Goal: Task Accomplishment & Management: Manage account settings

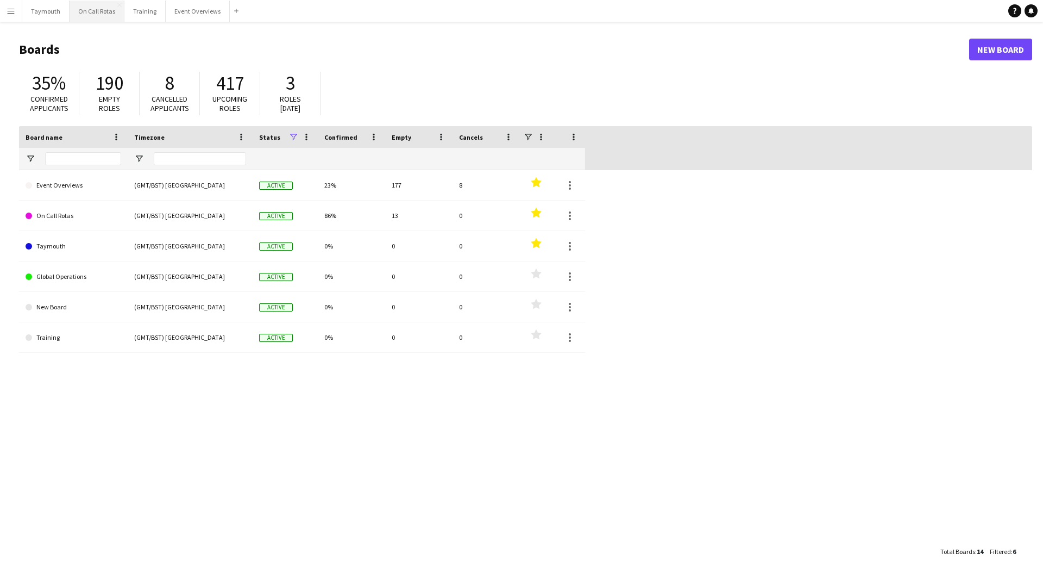
click at [102, 14] on button "On Call Rotas Close" at bounding box center [97, 11] width 55 height 21
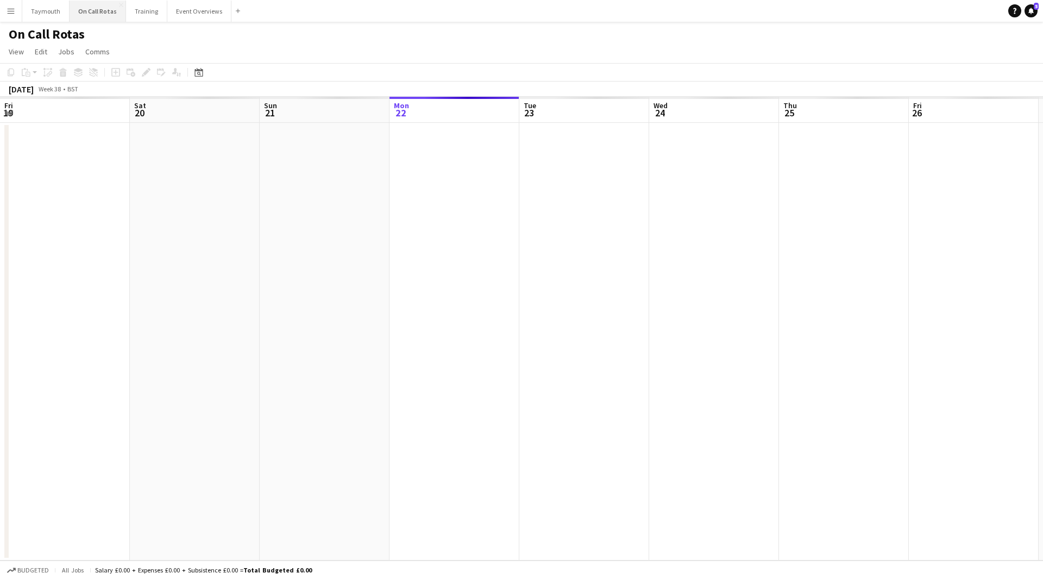
scroll to position [0, 260]
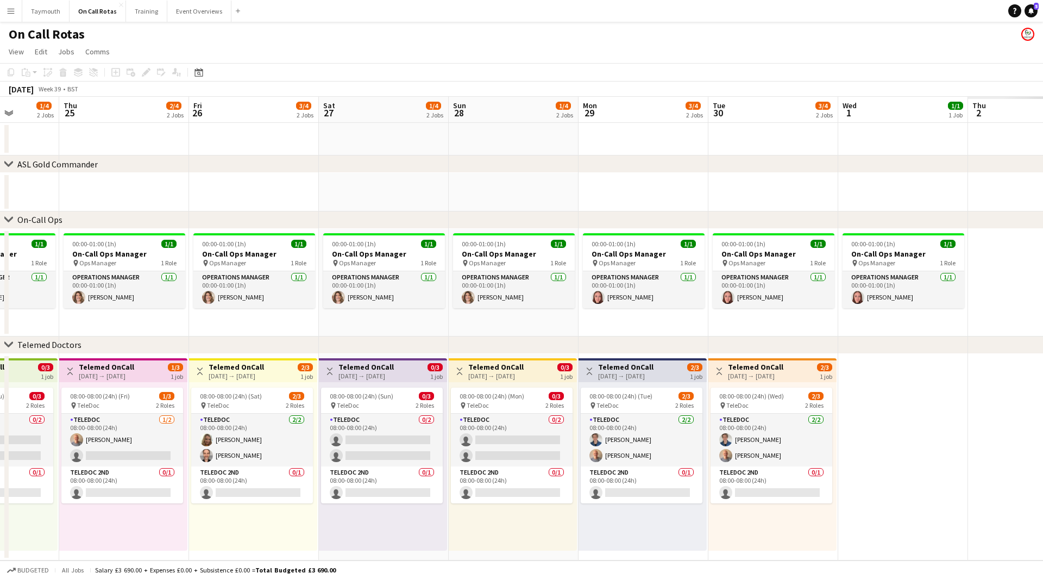
drag, startPoint x: 705, startPoint y: 240, endPoint x: 148, endPoint y: 243, distance: 556.8
click at [139, 245] on app-calendar-viewport "Mon 22 1/4 2 Jobs Tue 23 2/4 2 Jobs Wed 24 1/4 2 Jobs Thu 25 2/4 2 Jobs Fri 26 …" at bounding box center [521, 328] width 1043 height 463
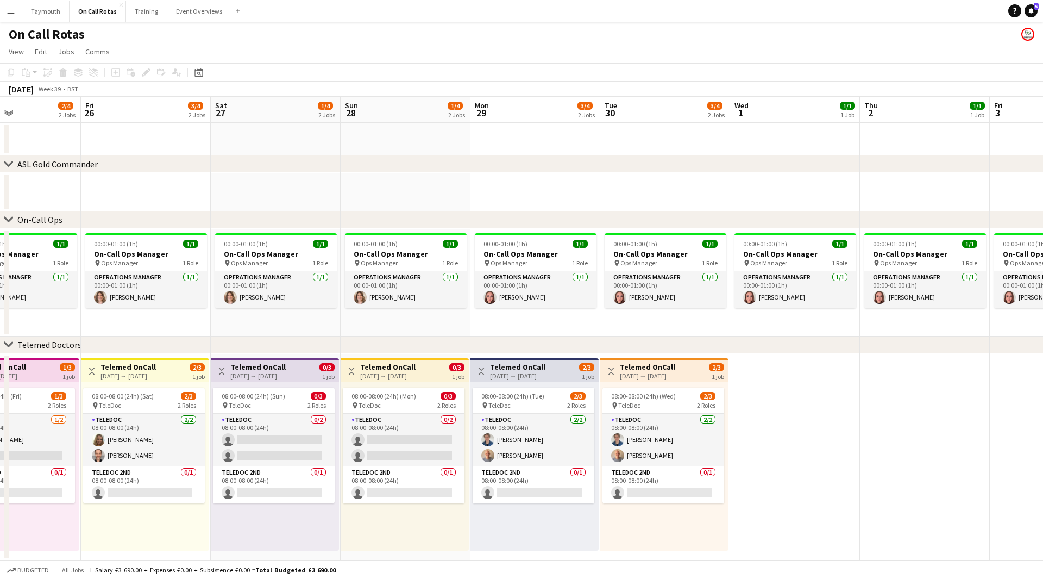
drag, startPoint x: 688, startPoint y: 153, endPoint x: 111, endPoint y: 166, distance: 577.1
click at [111, 166] on div "chevron-right ASL Gold Commander chevron-right On-Call Ops chevron-right Teleme…" at bounding box center [521, 328] width 1043 height 463
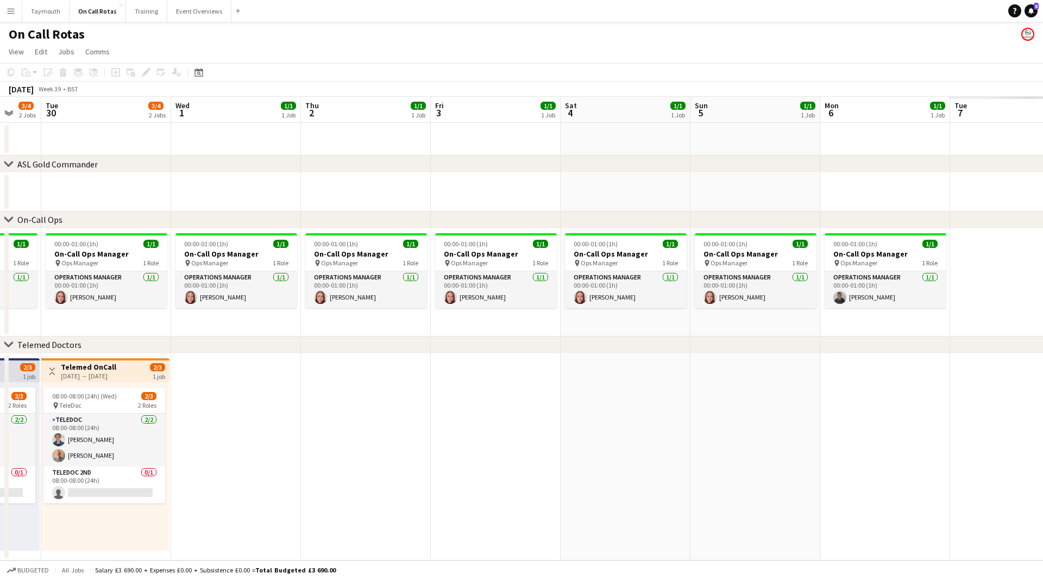
drag, startPoint x: 668, startPoint y: 184, endPoint x: 280, endPoint y: 198, distance: 388.2
click at [280, 198] on app-calendar-viewport "Fri 26 3/4 2 Jobs Sat 27 1/4 2 Jobs Sun 28 1/4 2 Jobs Mon 29 3/4 2 Jobs Tue 30 …" at bounding box center [521, 328] width 1043 height 463
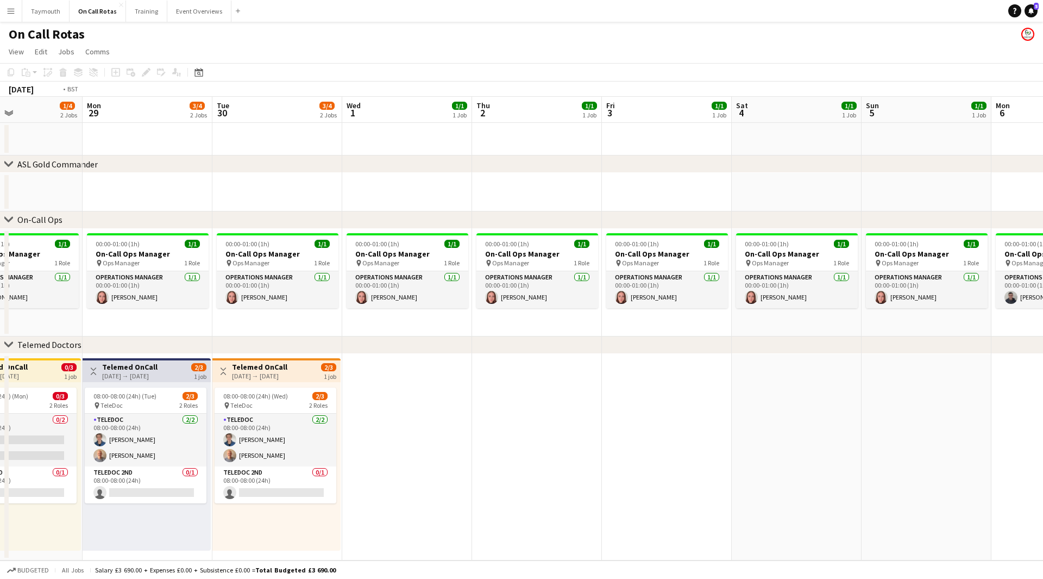
drag, startPoint x: 681, startPoint y: 183, endPoint x: 658, endPoint y: 187, distance: 23.2
click at [326, 197] on app-calendar-viewport "Fri 26 3/4 2 Jobs Sat 27 1/4 2 Jobs Sun 28 1/4 2 Jobs Mon 29 3/4 2 Jobs Tue 30 …" at bounding box center [521, 328] width 1043 height 463
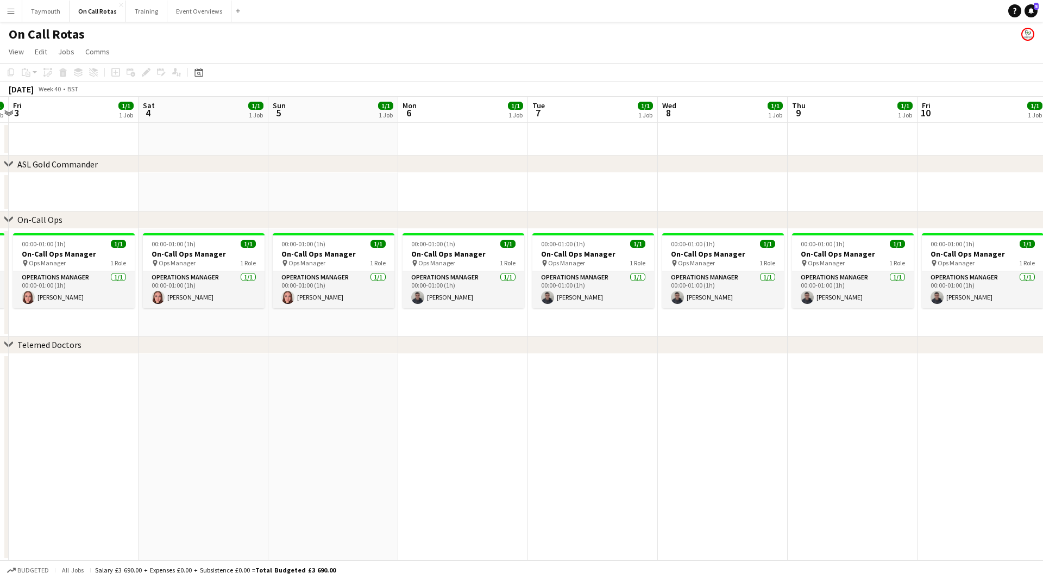
drag, startPoint x: 399, startPoint y: 198, endPoint x: 362, endPoint y: 191, distance: 38.1
click at [362, 191] on app-calendar-viewport "Tue 30 3/4 2 Jobs Wed 1 1/1 1 Job Thu 2 1/1 1 Job Fri 3 1/1 1 Job Sat 4 1/1 1 J…" at bounding box center [521, 328] width 1043 height 463
click at [303, 186] on app-calendar-viewport "Wed 1 1/1 1 Job Thu 2 1/1 1 Job Fri 3 1/1 1 Job Sat 4 1/1 1 Job Sun 5 1/1 1 Job…" at bounding box center [521, 328] width 1043 height 463
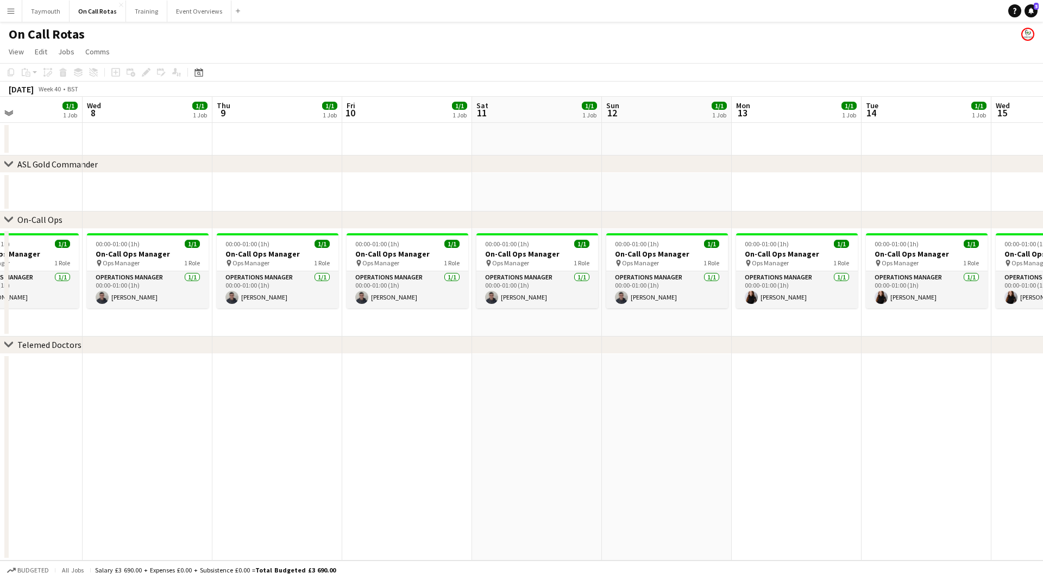
drag, startPoint x: 722, startPoint y: 184, endPoint x: 378, endPoint y: 169, distance: 344.2
click at [304, 187] on app-calendar-viewport "Sat 4 1/1 1 Job Sun 5 1/1 1 Job Mon 6 1/1 1 Job Tue 7 1/1 1 Job Wed 8 1/1 1 Job…" at bounding box center [521, 328] width 1043 height 463
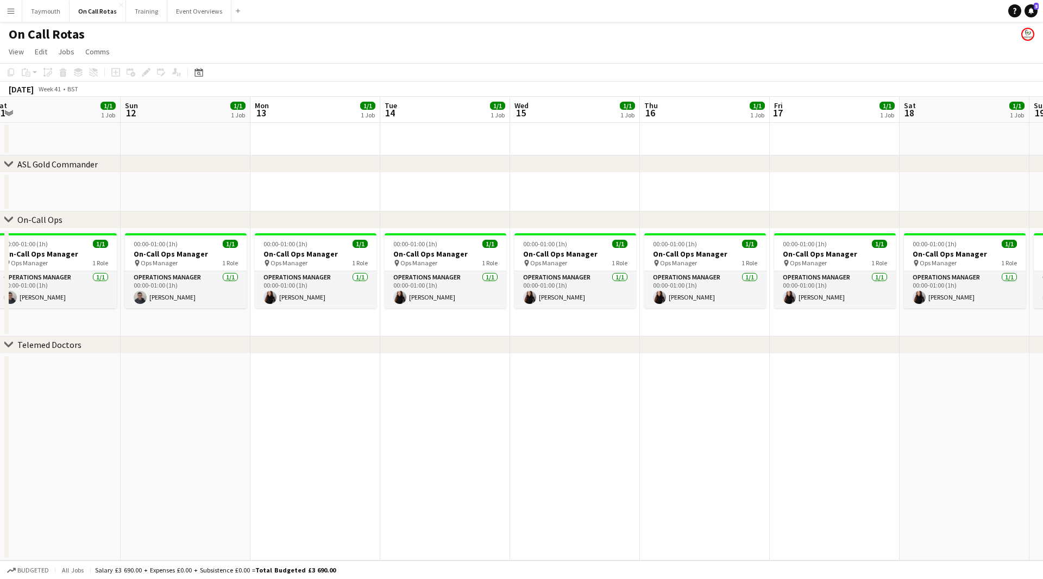
drag, startPoint x: 522, startPoint y: 185, endPoint x: 773, endPoint y: 121, distance: 259.6
click at [1027, 183] on app-calendar-viewport "Thu 9 1/1 1 Job Fri 10 1/1 1 Job Sat 11 1/1 1 Job Sun 12 1/1 1 Job Mon 13 1/1 1…" at bounding box center [521, 328] width 1043 height 463
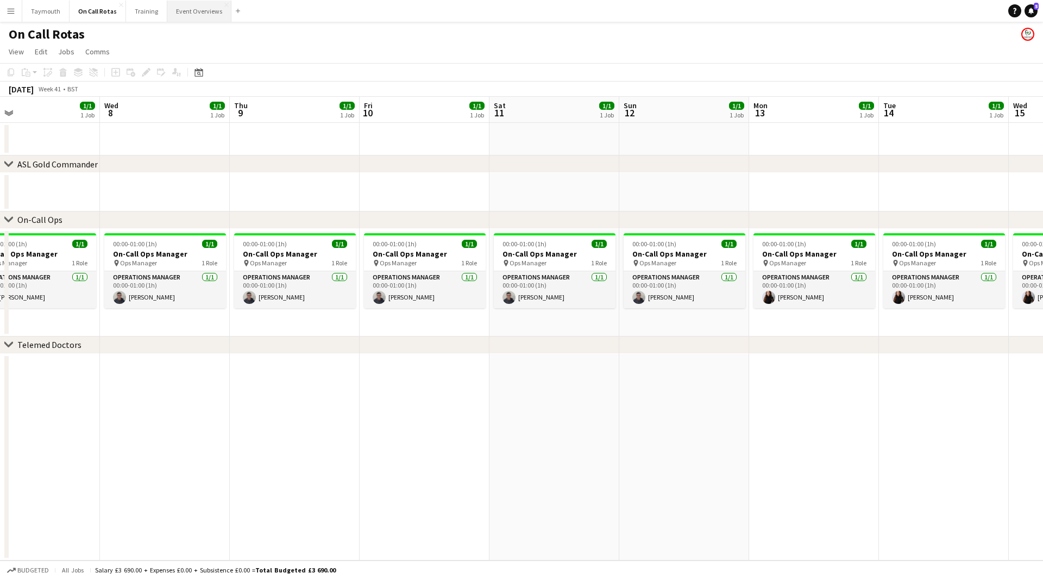
click at [190, 16] on button "Event Overviews Close" at bounding box center [199, 11] width 64 height 21
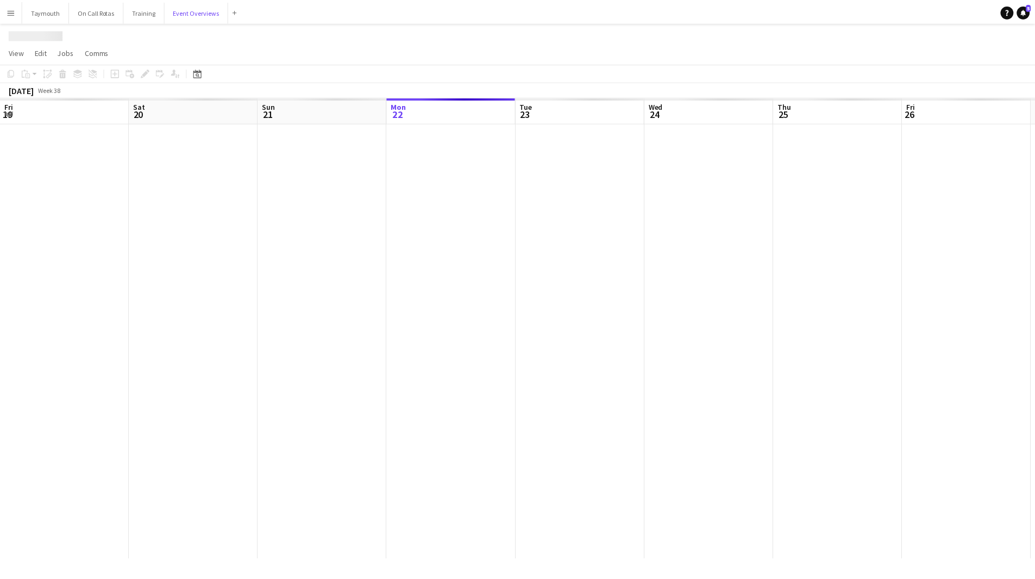
scroll to position [0, 260]
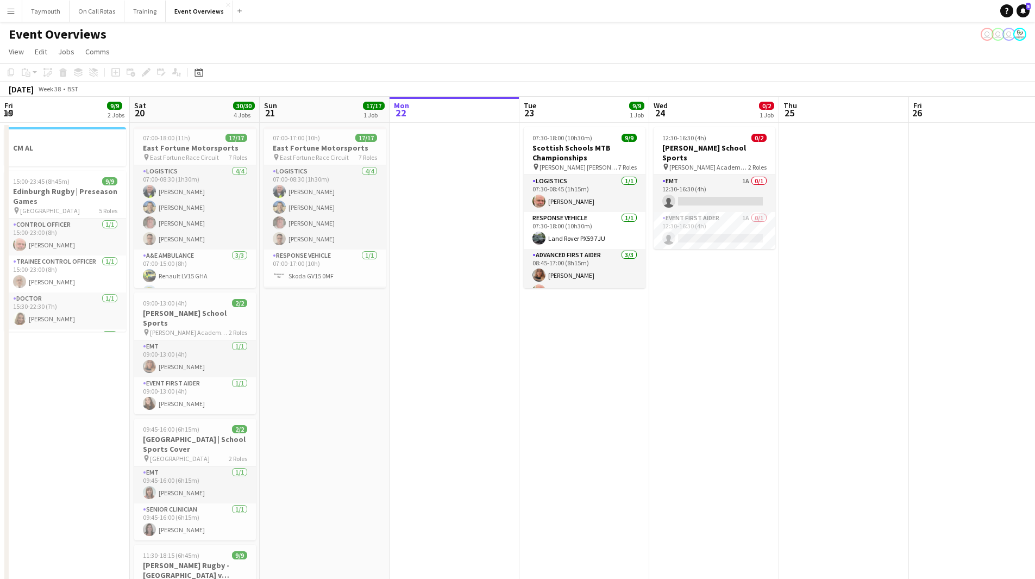
drag, startPoint x: 92, startPoint y: 381, endPoint x: 765, endPoint y: 468, distance: 678.6
click at [773, 469] on app-calendar-viewport "Wed 17 Thu 18 Fri 19 9/9 2 Jobs Sat 20 30/30 4 Jobs Sun 21 17/17 1 Job Mon 22 T…" at bounding box center [517, 413] width 1035 height 632
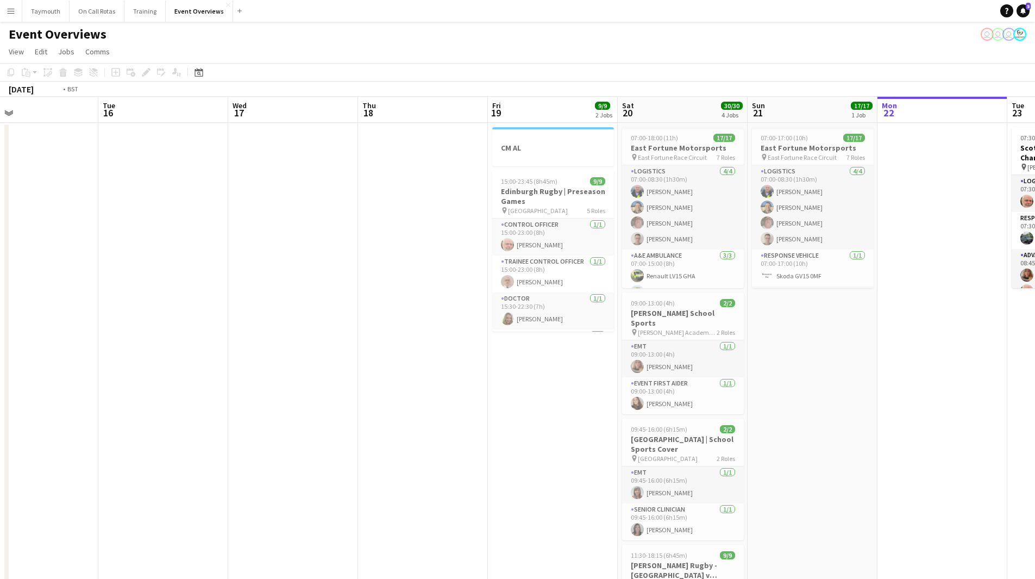
drag, startPoint x: 513, startPoint y: 452, endPoint x: 23, endPoint y: 436, distance: 489.7
click at [23, 436] on app-calendar-viewport "Fri 12 25/30 2 Jobs Sat 13 11/12 6 Jobs Sun 14 Mon 15 Tue 16 Wed 17 Thu 18 Fri …" at bounding box center [517, 496] width 1035 height 799
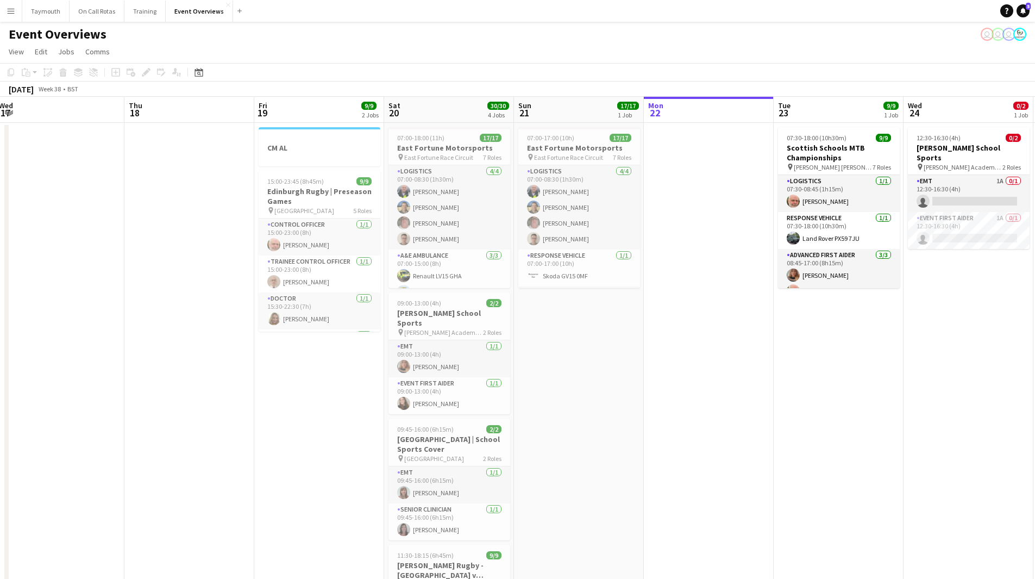
drag, startPoint x: 632, startPoint y: 435, endPoint x: 255, endPoint y: 430, distance: 376.5
click at [235, 434] on app-calendar-viewport "Sun 14 Mon 15 Tue 16 Wed 17 Thu 18 Fri 19 9/9 2 Jobs Sat 20 30/30 4 Jobs Sun 21…" at bounding box center [517, 496] width 1035 height 799
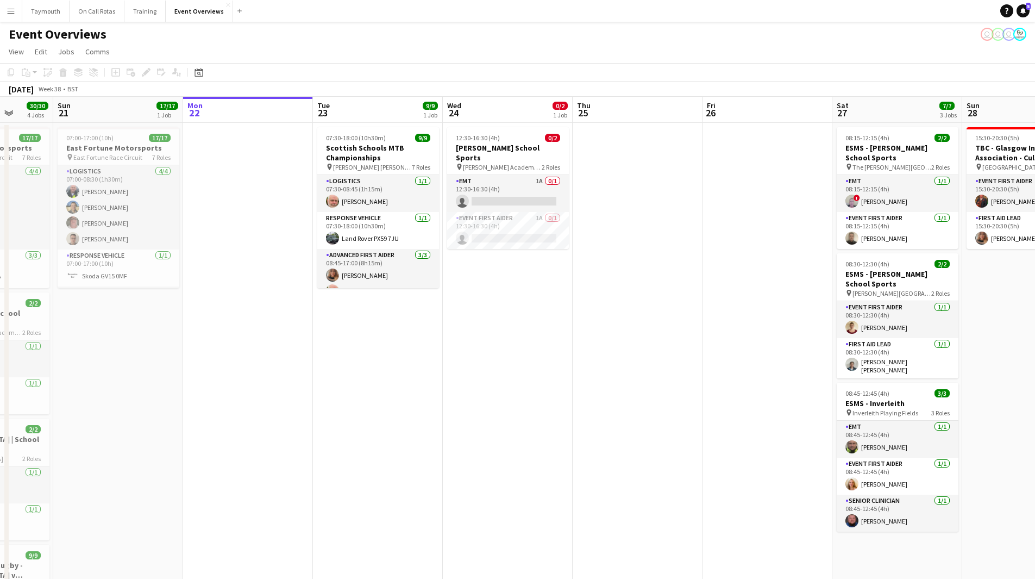
scroll to position [0, 374]
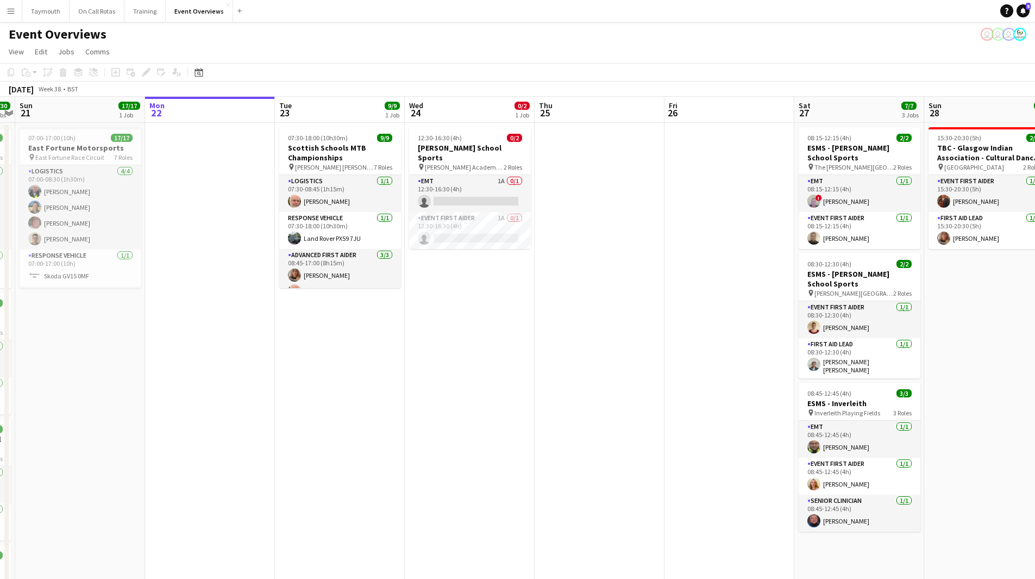
drag, startPoint x: 456, startPoint y: 399, endPoint x: 447, endPoint y: 400, distance: 9.8
click at [447, 400] on app-calendar-viewport "Thu 18 Fri 19 9/9 2 Jobs Sat 20 30/30 4 Jobs Sun 21 17/17 1 Job Mon 22 Tue 23 9…" at bounding box center [517, 496] width 1035 height 799
click at [474, 222] on app-card-role "Event First Aider 1A 0/1 12:30-16:30 (4h) single-neutral-actions" at bounding box center [470, 230] width 122 height 37
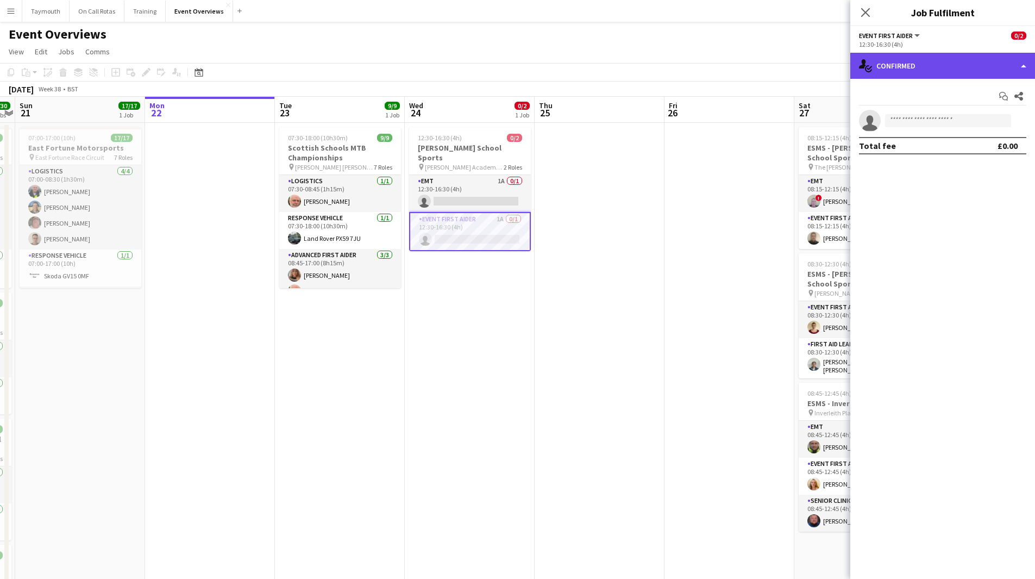
click at [967, 65] on div "single-neutral-actions-check-2 Confirmed" at bounding box center [942, 66] width 185 height 26
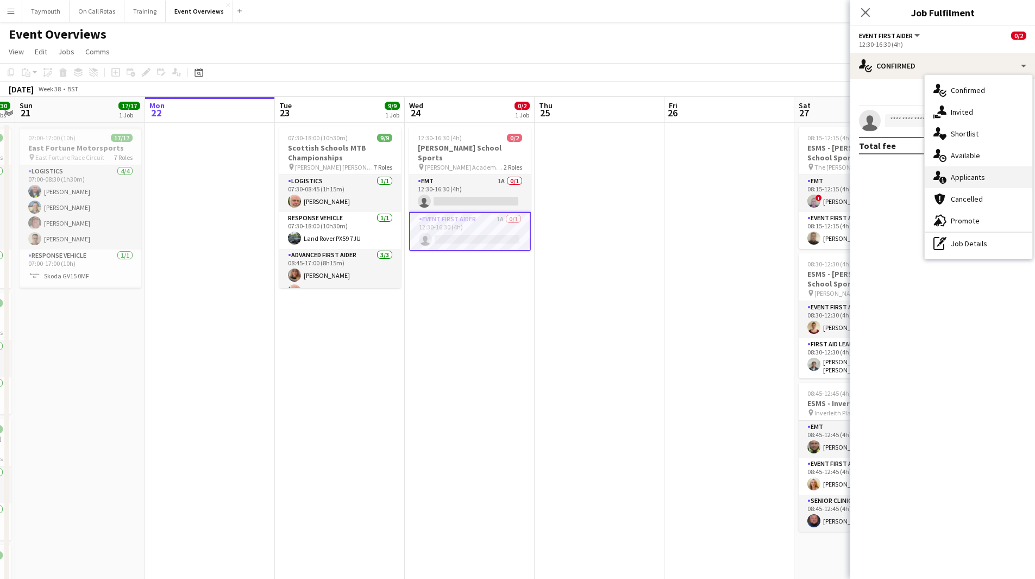
click at [963, 178] on span "Applicants" at bounding box center [968, 177] width 34 height 10
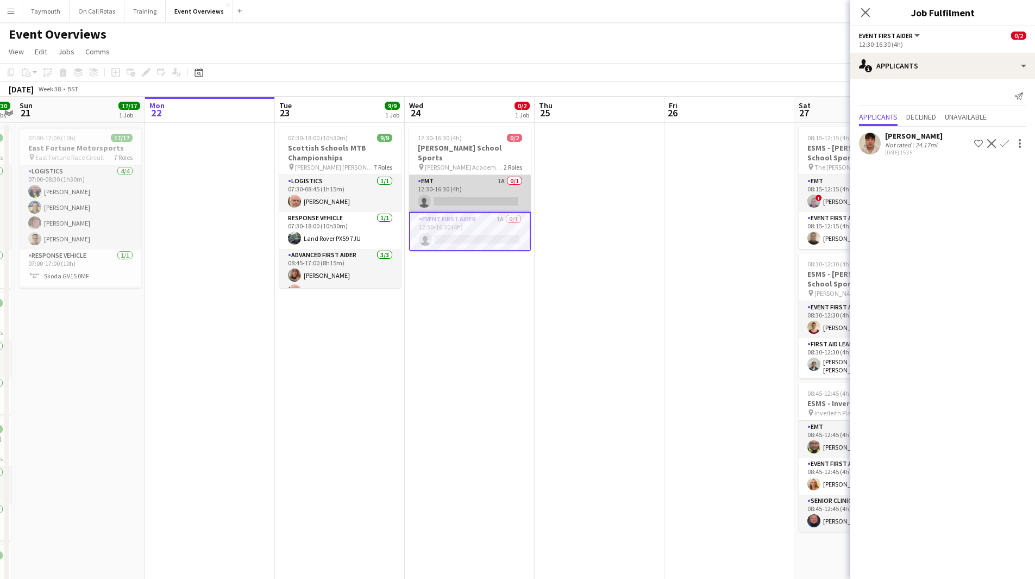
click at [467, 186] on app-card-role "EMT 1A 0/1 12:30-16:30 (4h) single-neutral-actions" at bounding box center [470, 193] width 122 height 37
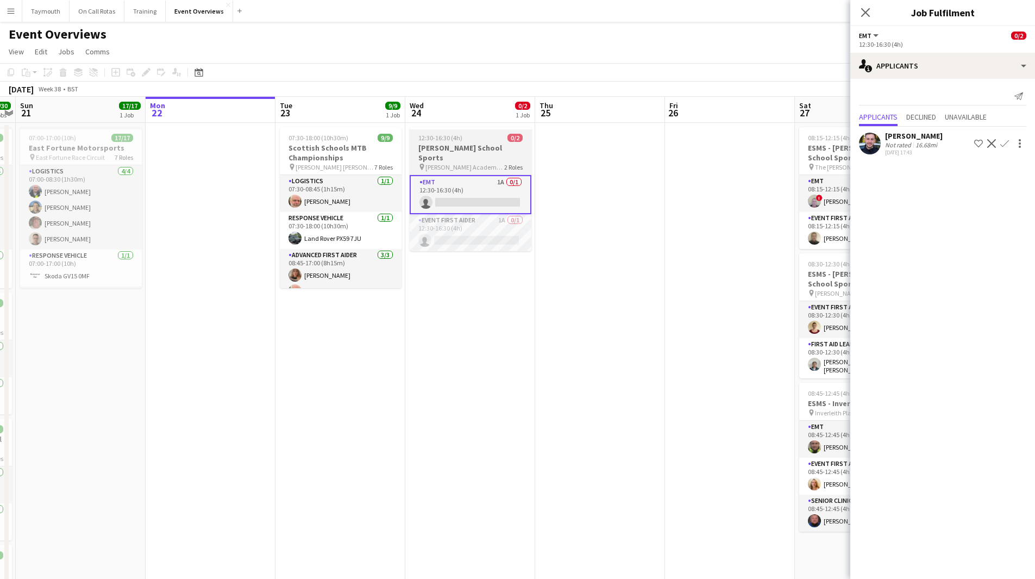
click at [465, 142] on app-job-card "12:30-16:30 (4h) 0/2 [PERSON_NAME] School Sports pin [PERSON_NAME] Academy Play…" at bounding box center [471, 189] width 122 height 124
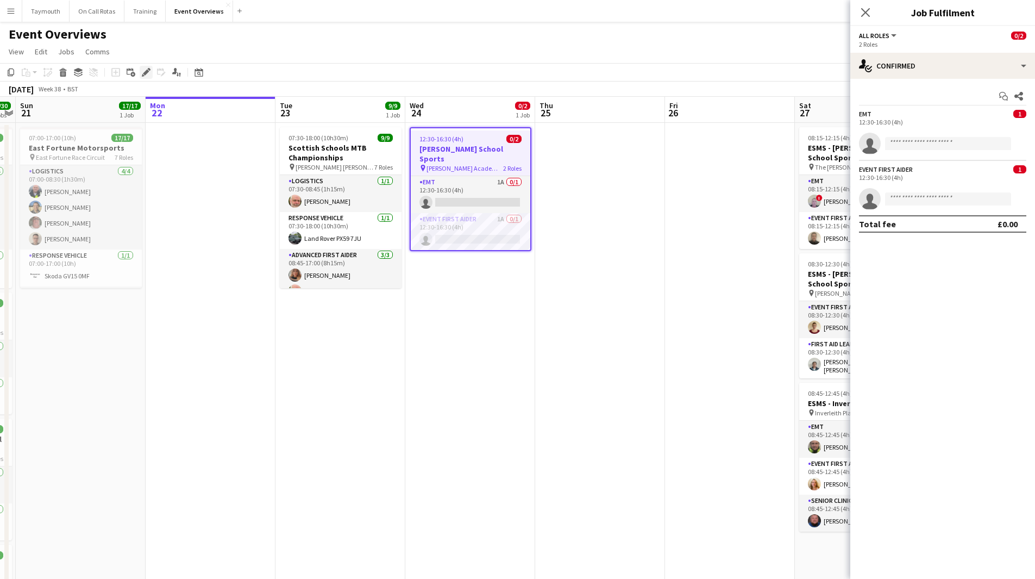
click at [151, 75] on div "Edit" at bounding box center [146, 72] width 13 height 13
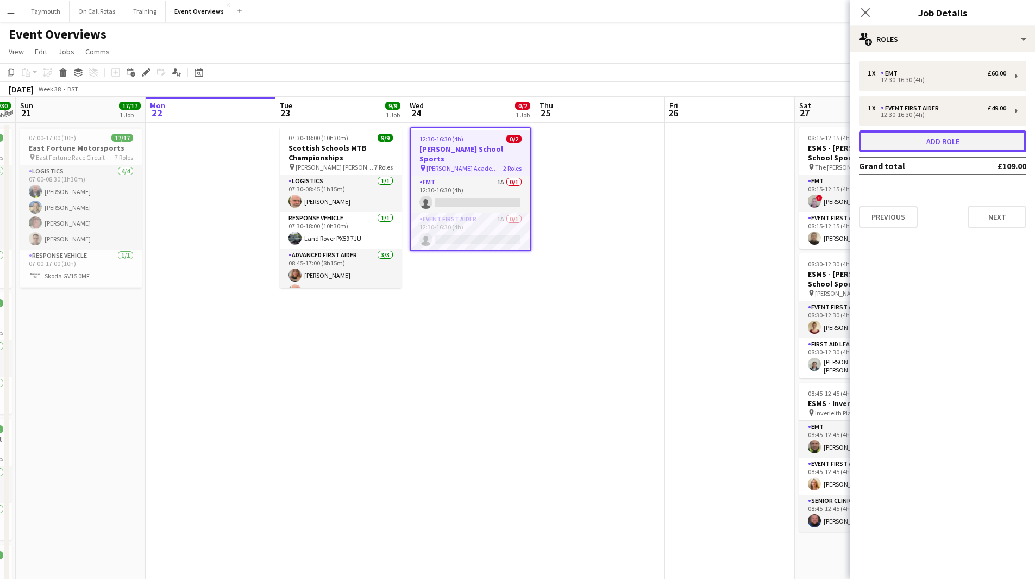
click at [893, 147] on button "Add role" at bounding box center [942, 141] width 167 height 22
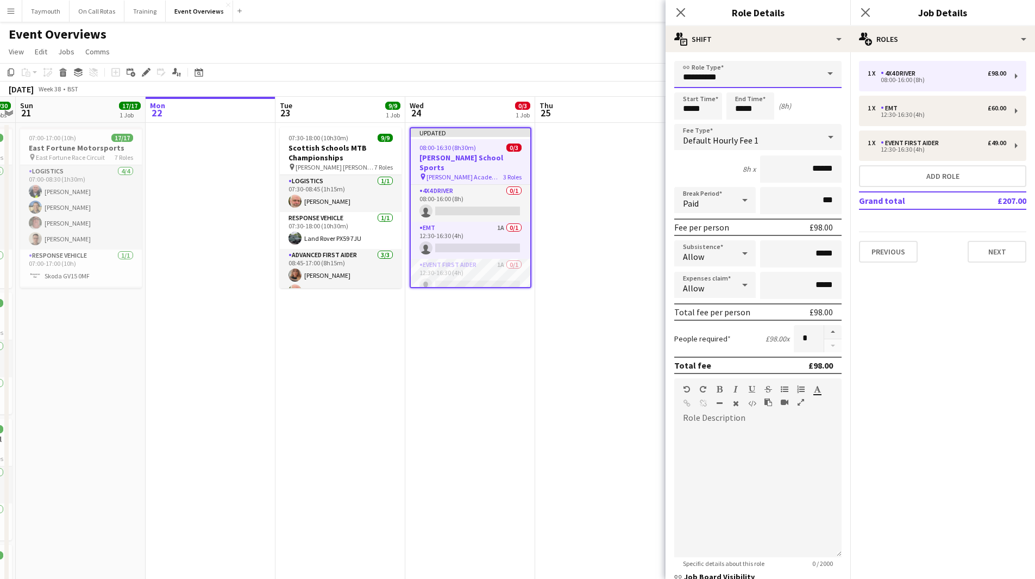
click at [797, 77] on input "**********" at bounding box center [757, 74] width 167 height 27
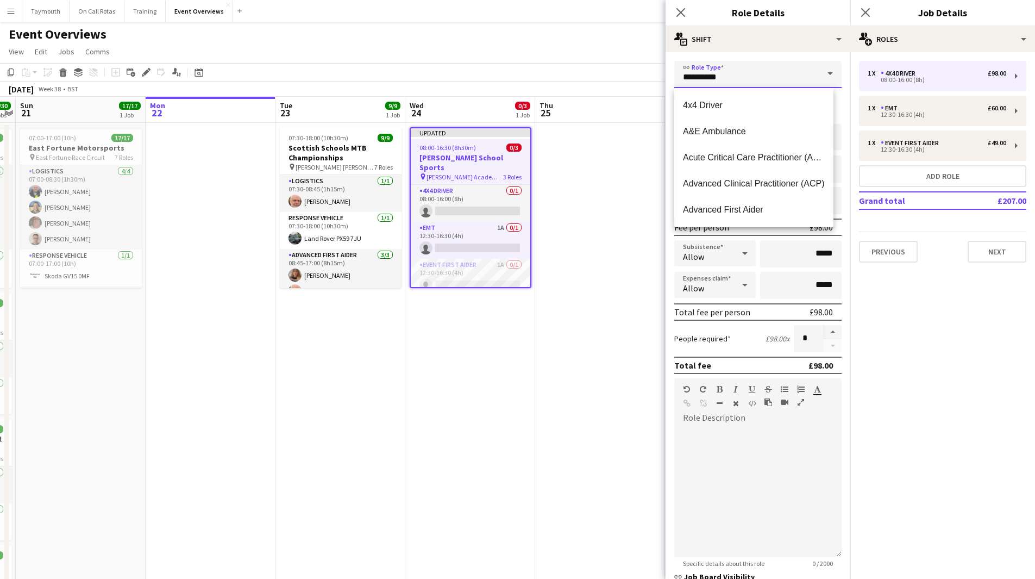
drag, startPoint x: 797, startPoint y: 77, endPoint x: 275, endPoint y: 90, distance: 521.7
click at [268, 86] on body "Menu Boards Boards Boards All jobs Status Workforce Workforce My Workforce Recr…" at bounding box center [517, 448] width 1035 height 896
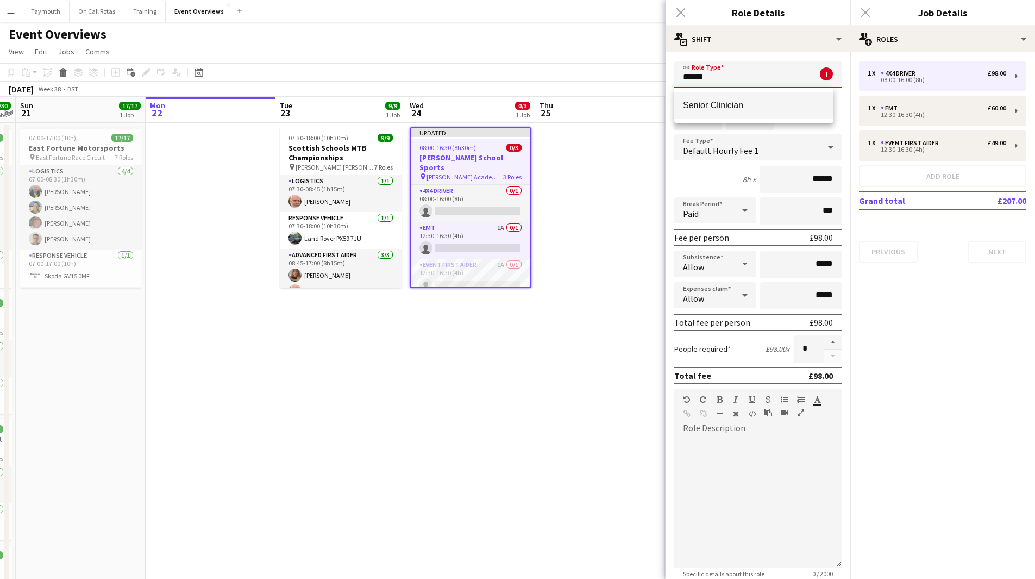
click at [713, 110] on span "Senior Clinician" at bounding box center [754, 105] width 142 height 10
type input "**********"
type input "******"
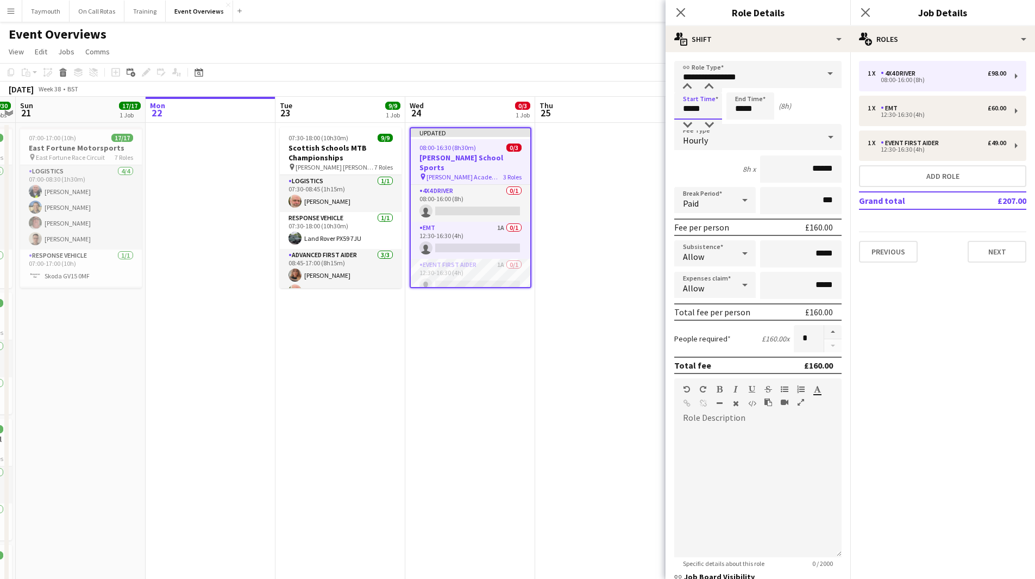
drag, startPoint x: 713, startPoint y: 110, endPoint x: 278, endPoint y: 88, distance: 435.7
click at [281, 90] on body "Menu Boards Boards Boards All jobs Status Workforce Workforce My Workforce Recr…" at bounding box center [517, 448] width 1035 height 896
type input "*****"
click at [470, 302] on app-date-cell "Updated 08:00-16:30 (8h30m) 0/3 [PERSON_NAME] School Sports pin [PERSON_NAME] A…" at bounding box center [470, 509] width 130 height 773
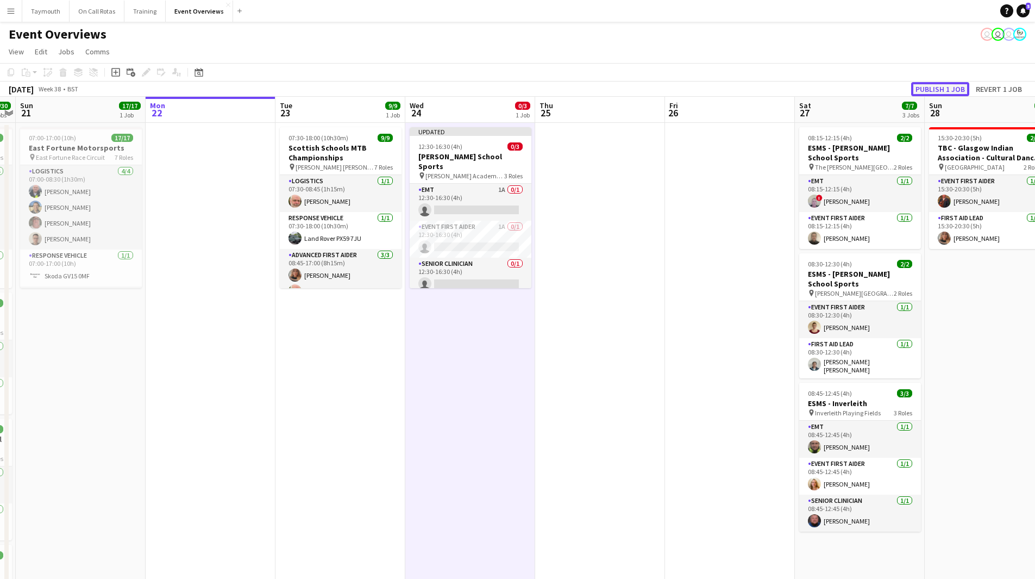
click at [938, 86] on button "Publish 1 job" at bounding box center [940, 89] width 58 height 14
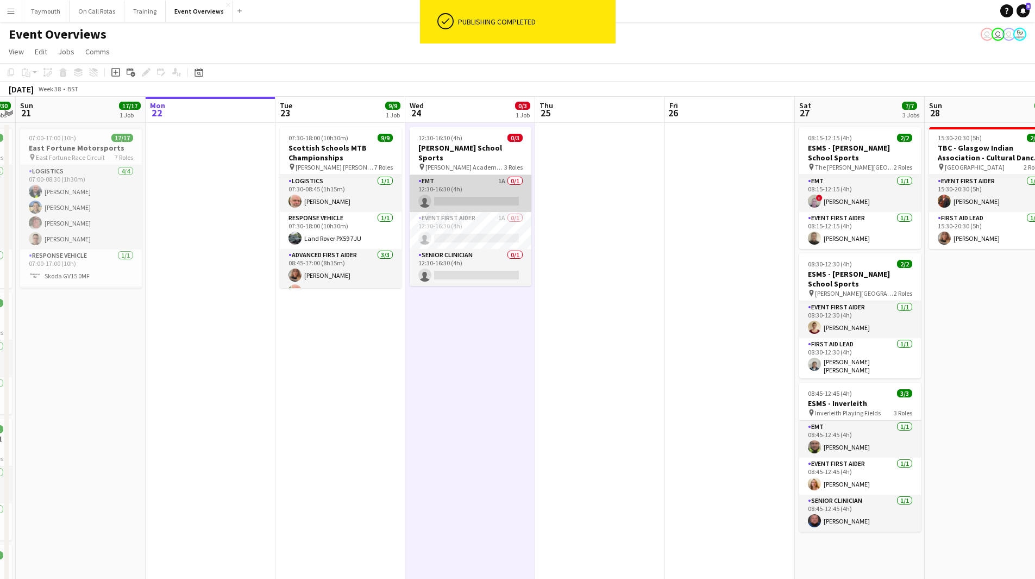
click at [476, 175] on app-card-role "EMT 1A 0/1 12:30-16:30 (4h) single-neutral-actions" at bounding box center [471, 193] width 122 height 37
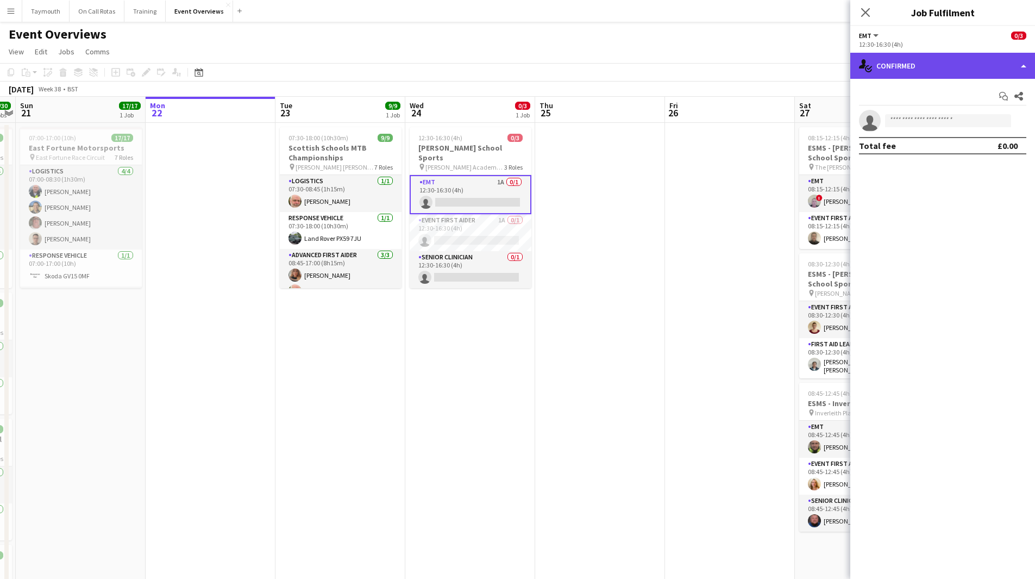
click at [949, 66] on div "single-neutral-actions-check-2 Confirmed" at bounding box center [942, 66] width 185 height 26
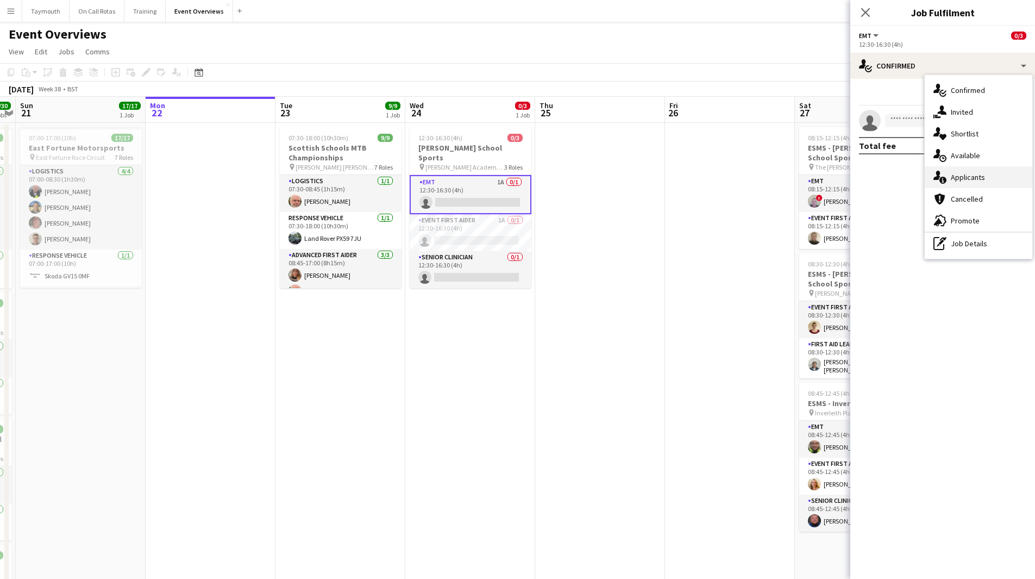
click at [961, 177] on span "Applicants" at bounding box center [968, 177] width 34 height 10
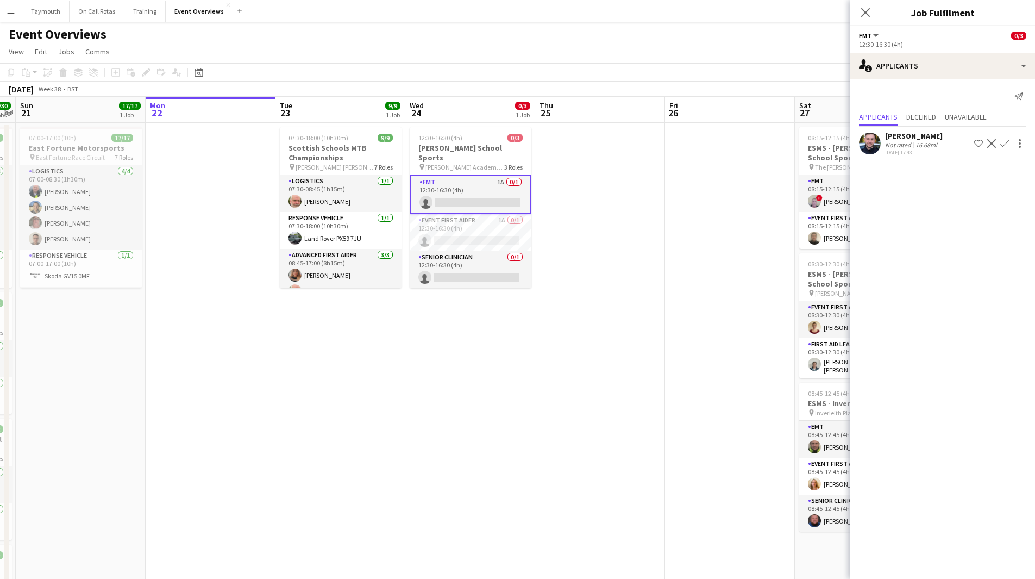
click at [1003, 144] on app-icon "Confirm" at bounding box center [1004, 143] width 9 height 9
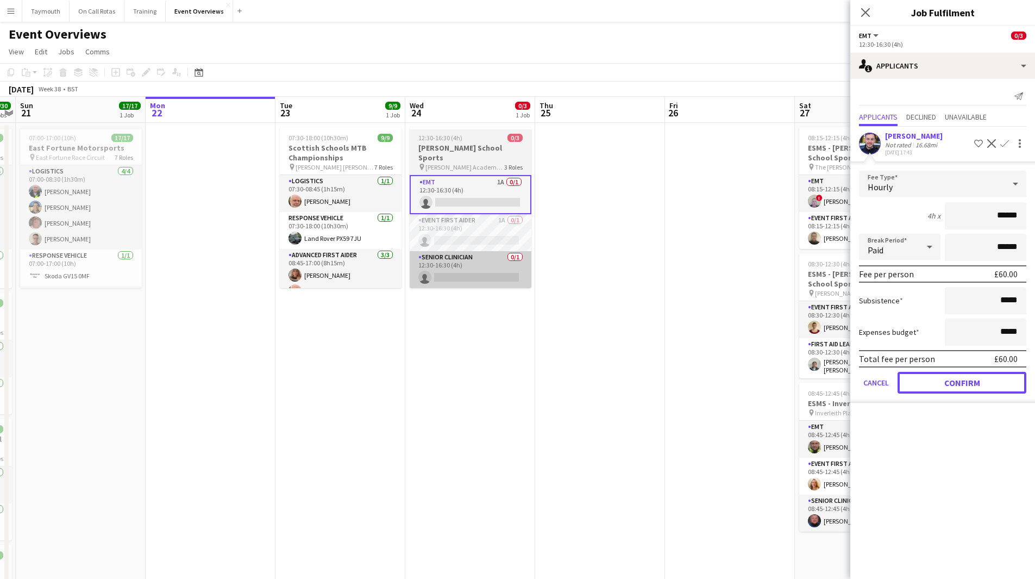
click at [945, 378] on button "Confirm" at bounding box center [961, 383] width 129 height 22
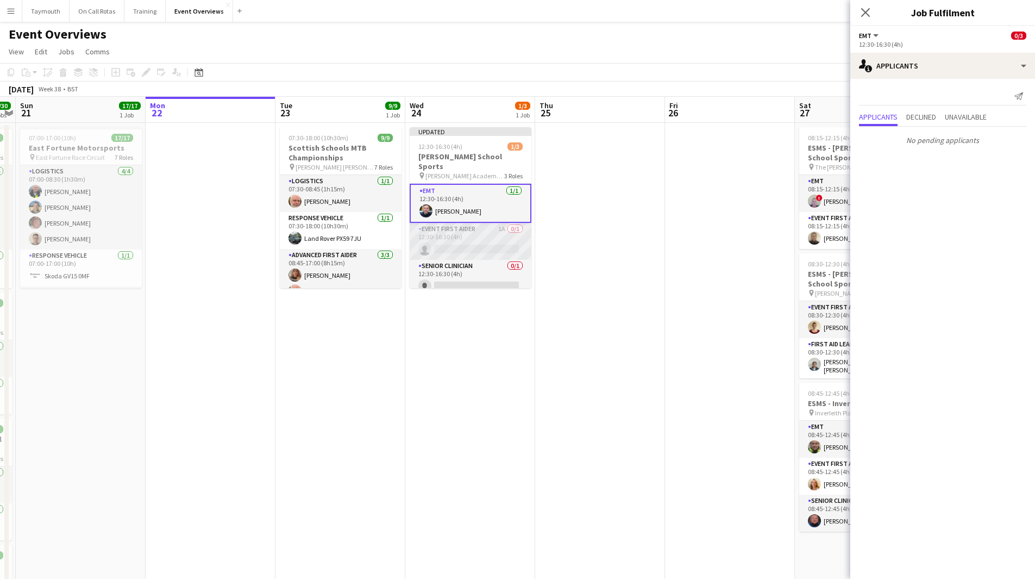
click at [454, 226] on app-card-role "Event First Aider 1A 0/1 12:30-16:30 (4h) single-neutral-actions" at bounding box center [471, 241] width 122 height 37
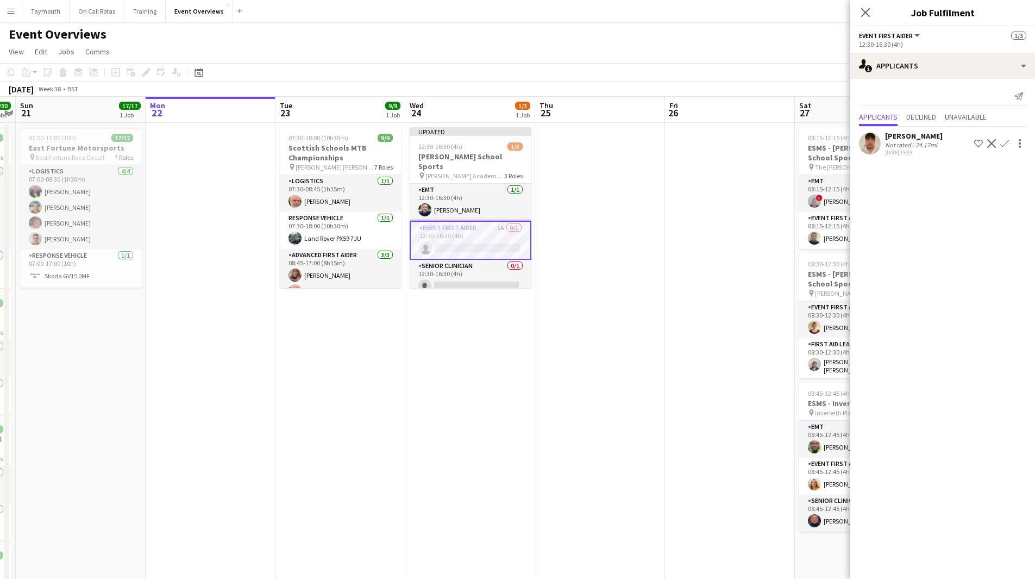
click at [1006, 139] on app-icon "Confirm" at bounding box center [1004, 143] width 9 height 9
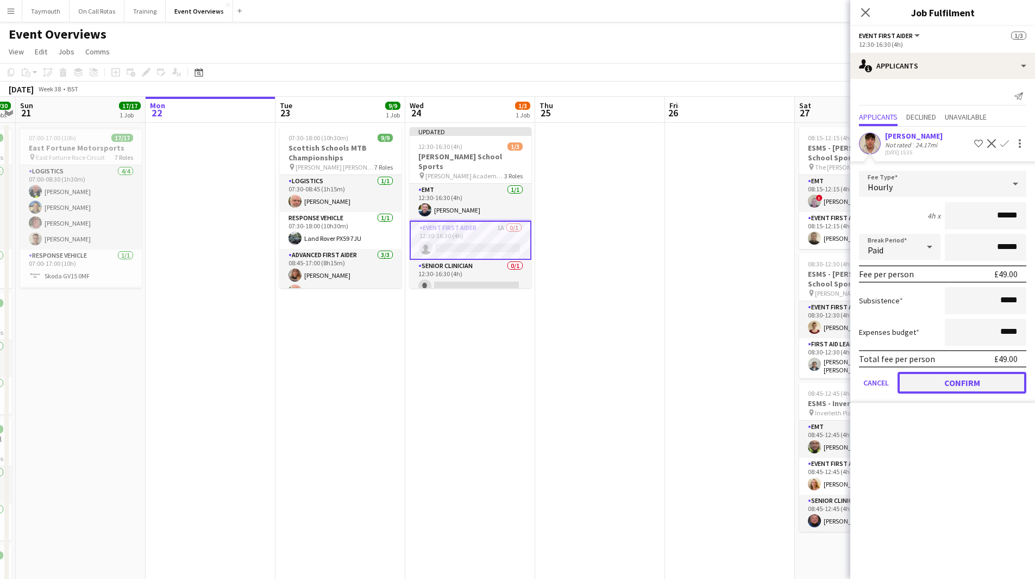
click at [956, 382] on button "Confirm" at bounding box center [961, 383] width 129 height 22
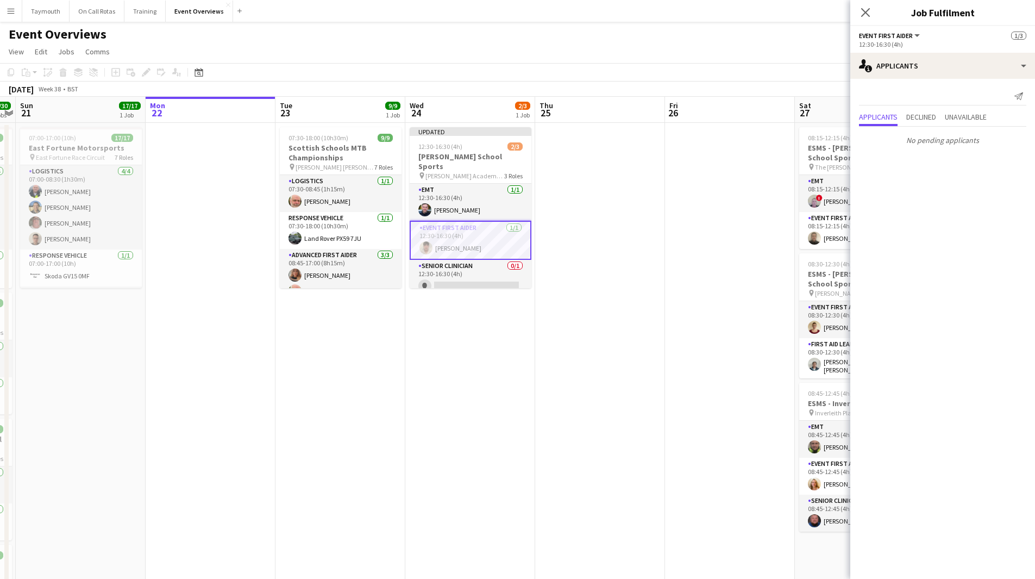
click at [594, 273] on app-date-cell at bounding box center [600, 509] width 130 height 773
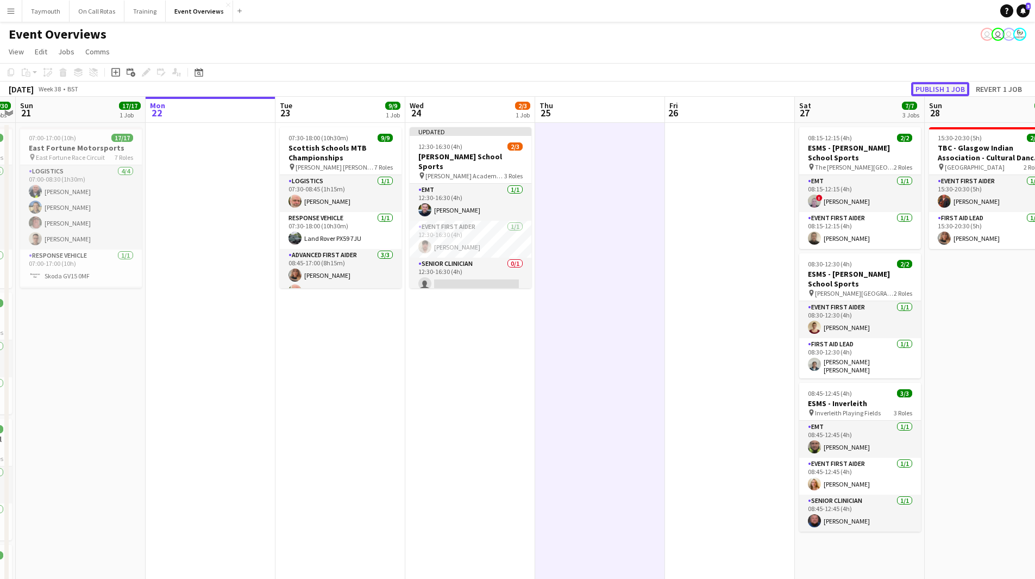
click at [956, 84] on button "Publish 1 job" at bounding box center [940, 89] width 58 height 14
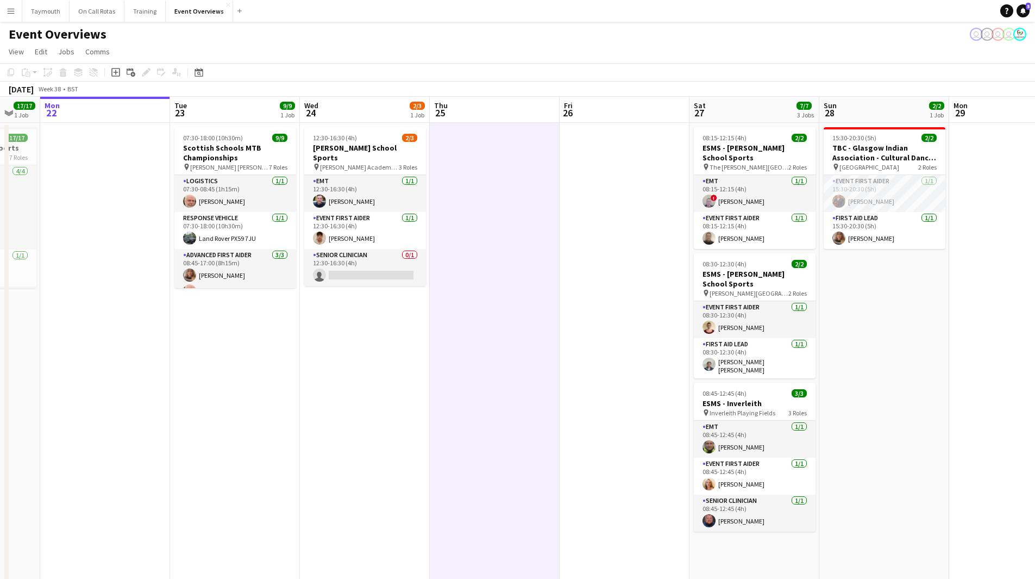
scroll to position [0, 365]
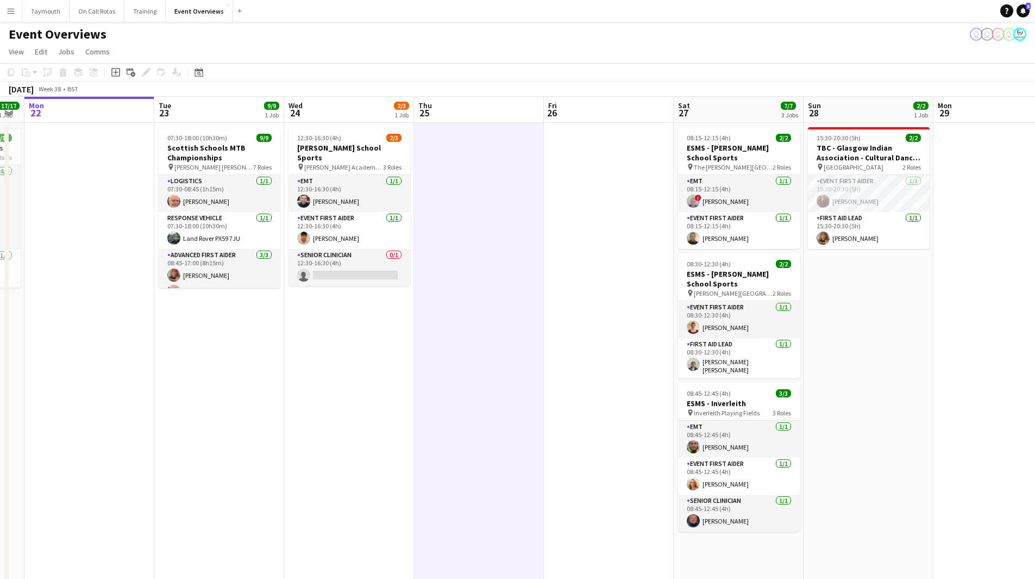
drag, startPoint x: 681, startPoint y: 405, endPoint x: 560, endPoint y: 423, distance: 122.5
click at [560, 423] on app-calendar-viewport "Fri 19 9/9 2 Jobs Sat 20 30/30 4 Jobs Sun 21 17/17 1 Job Mon 22 Tue 23 9/9 1 Jo…" at bounding box center [517, 496] width 1035 height 799
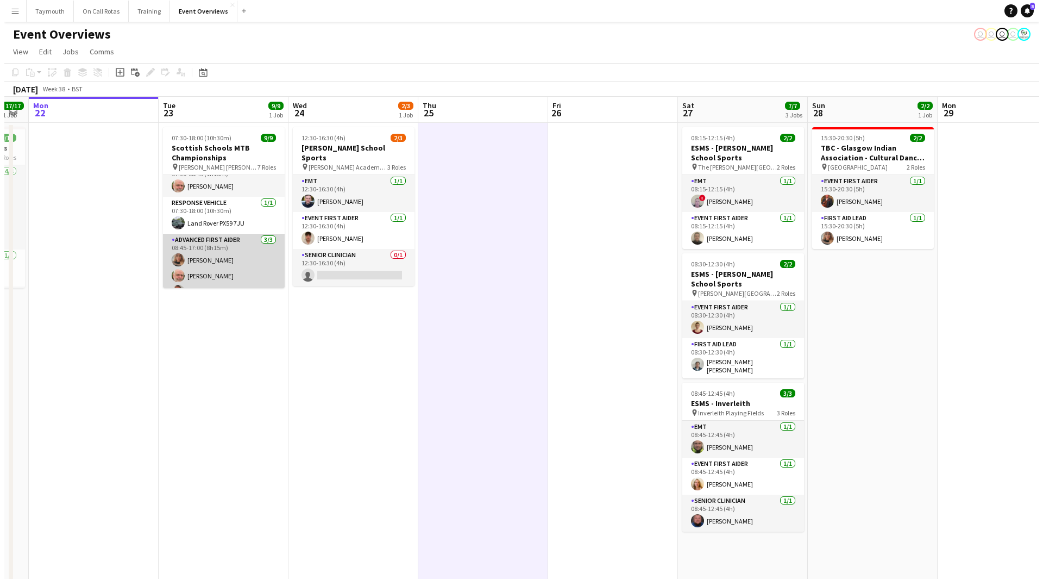
scroll to position [0, 0]
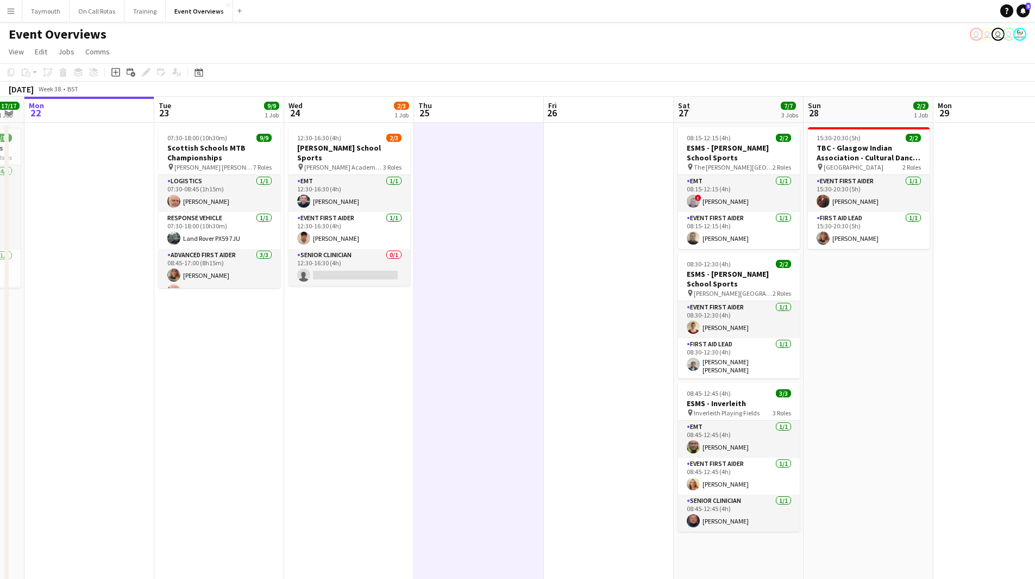
click at [10, 16] on button "Menu" at bounding box center [11, 11] width 22 height 22
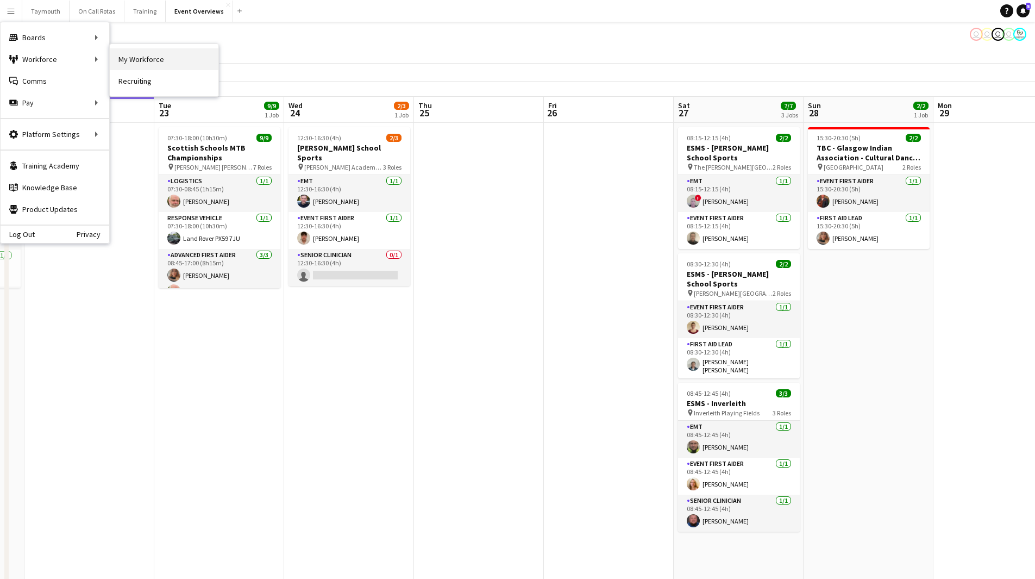
click at [140, 60] on link "My Workforce" at bounding box center [164, 59] width 109 height 22
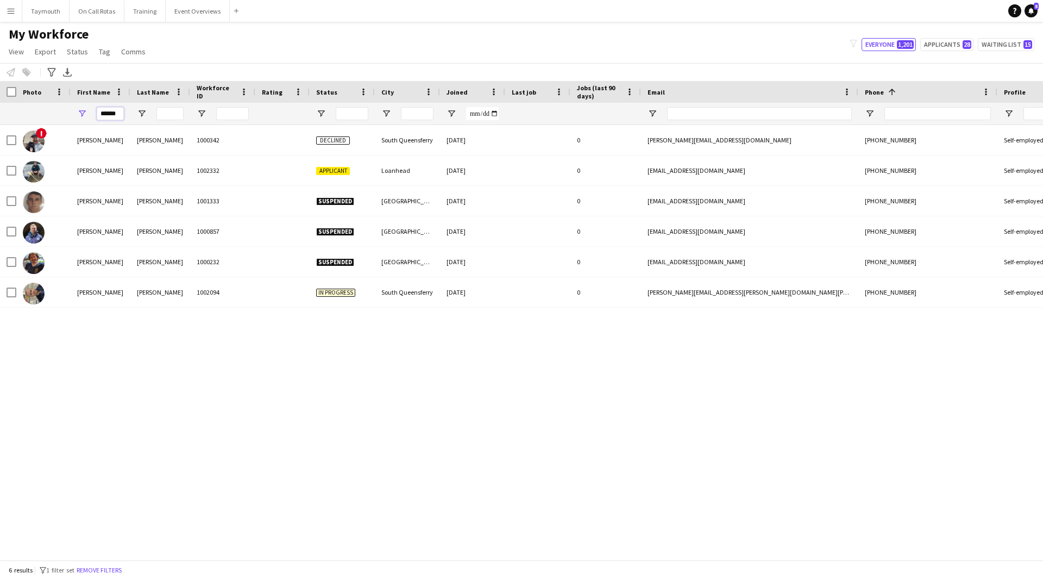
drag, startPoint x: 120, startPoint y: 115, endPoint x: 74, endPoint y: 108, distance: 46.2
click at [74, 108] on div "******" at bounding box center [101, 114] width 60 height 22
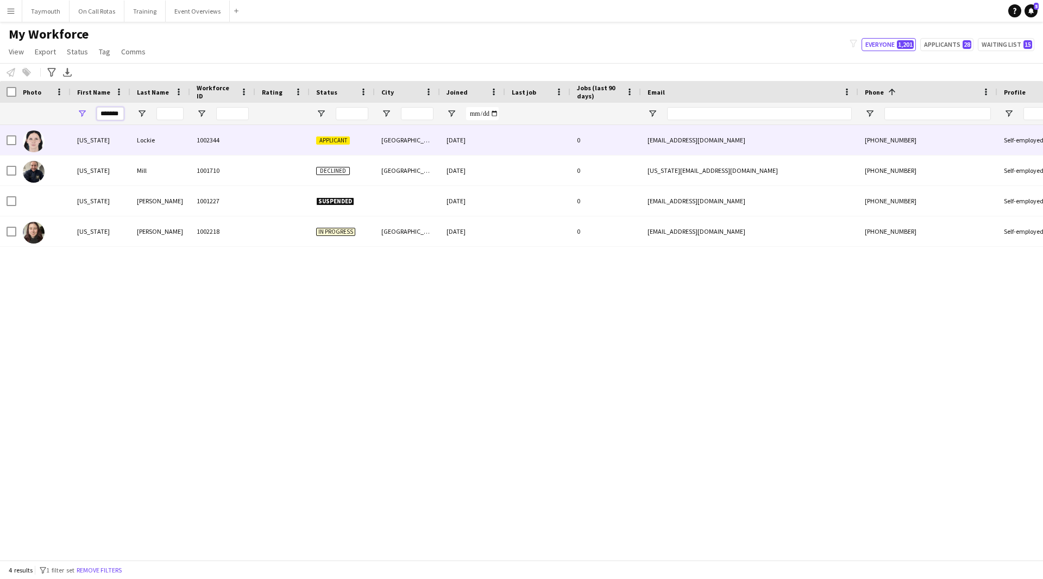
type input "*******"
click at [177, 139] on div "Lockie" at bounding box center [160, 140] width 60 height 30
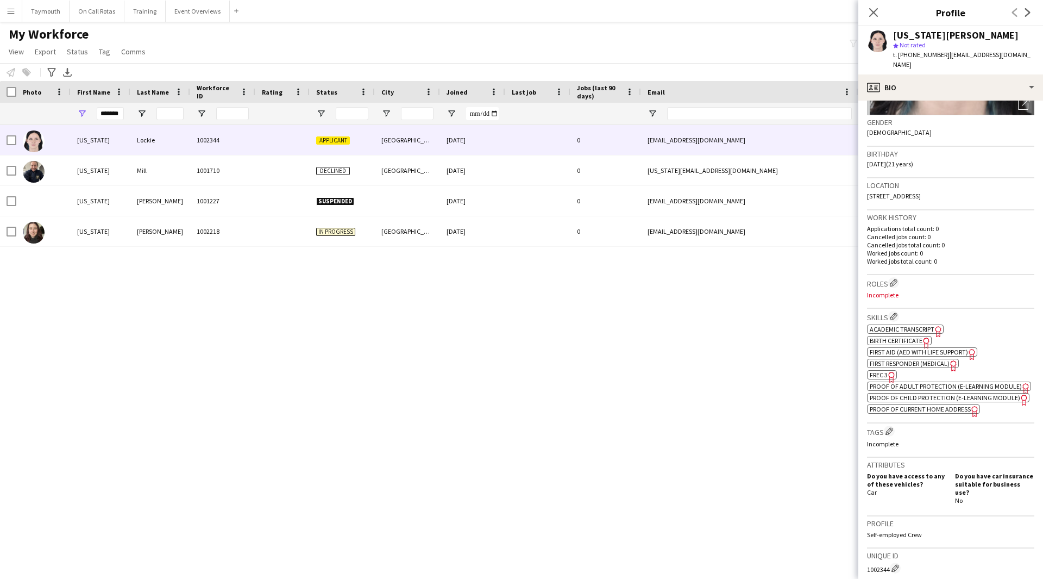
scroll to position [163, 0]
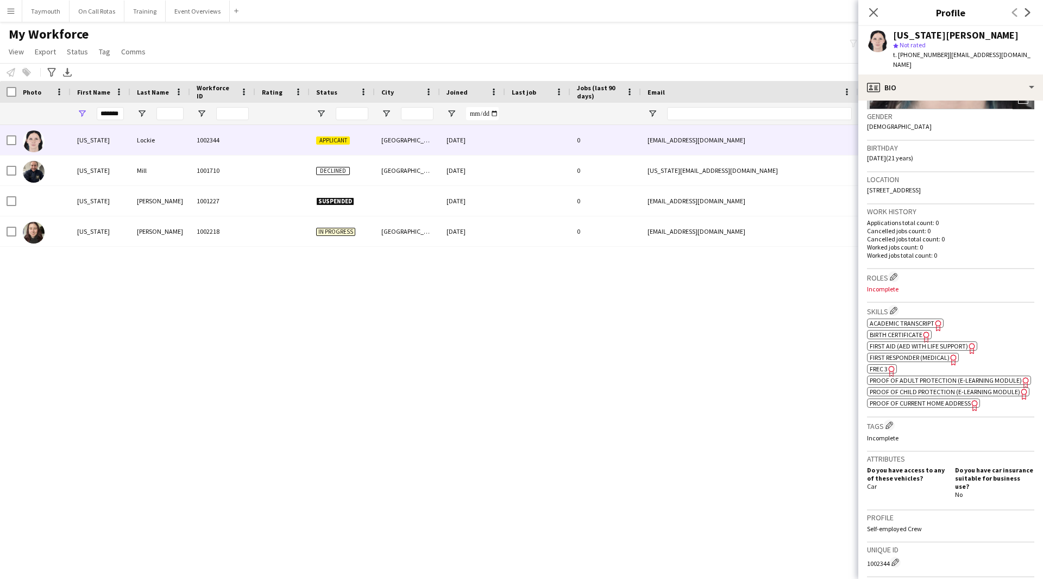
click at [926, 319] on span "Academic Transcript" at bounding box center [902, 323] width 65 height 8
click at [170, 15] on button "Event Overviews Close" at bounding box center [198, 11] width 64 height 21
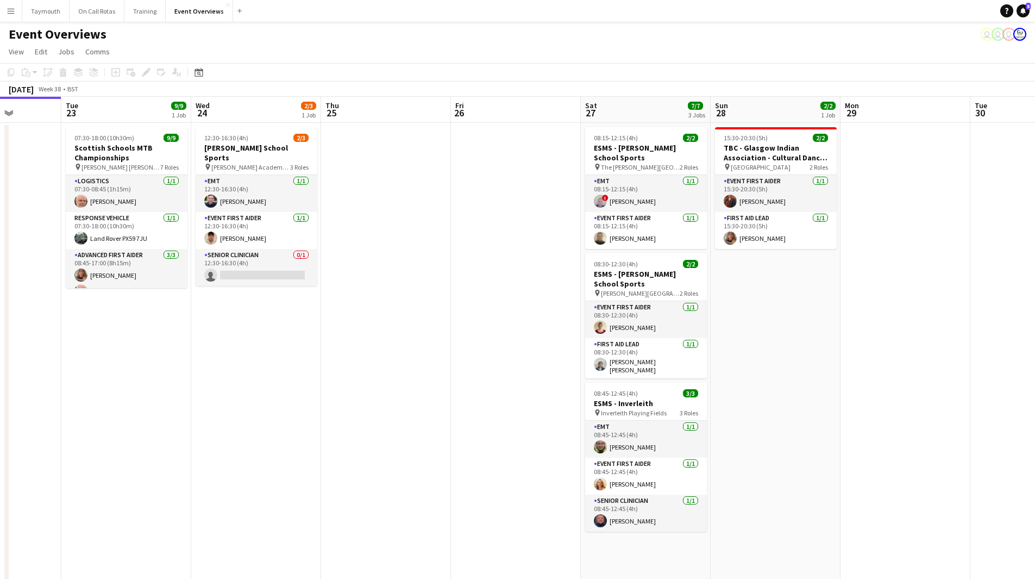
scroll to position [0, 430]
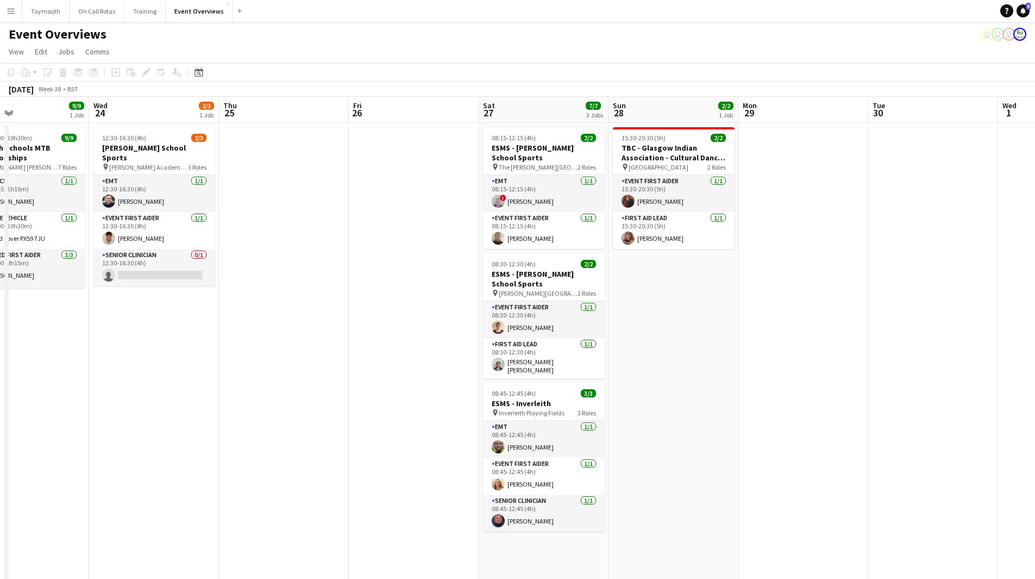
drag, startPoint x: 714, startPoint y: 446, endPoint x: 413, endPoint y: 463, distance: 300.9
click at [413, 463] on app-calendar-viewport "Sat 20 30/30 4 Jobs Sun 21 17/17 1 Job Mon 22 Tue 23 9/9 1 Job Wed 24 2/3 1 Job…" at bounding box center [517, 413] width 1035 height 632
click at [551, 137] on div "08:15-12:15 (4h) 2/2" at bounding box center [544, 138] width 122 height 8
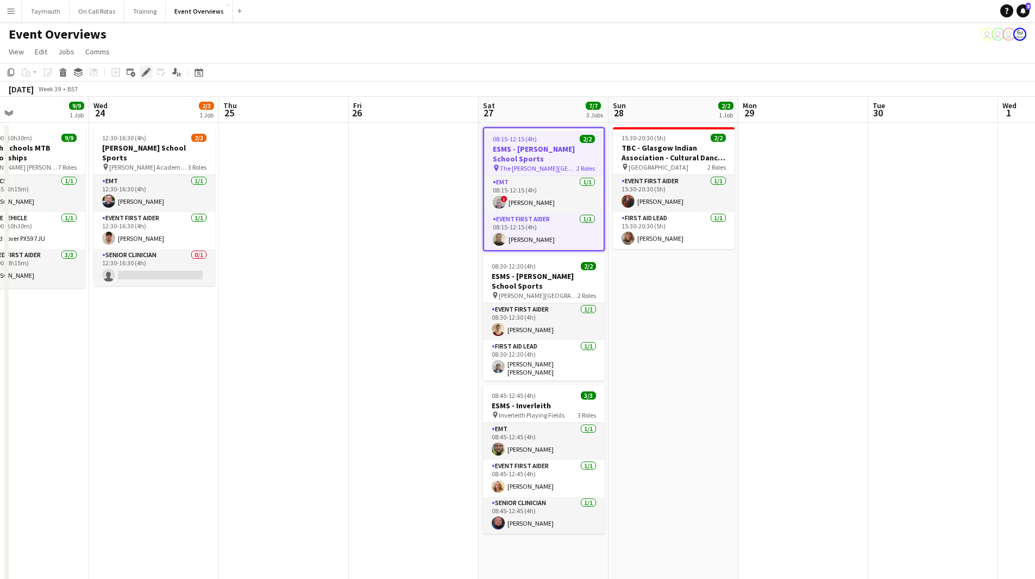
click at [151, 74] on div "Edit" at bounding box center [146, 72] width 13 height 13
type input "**********"
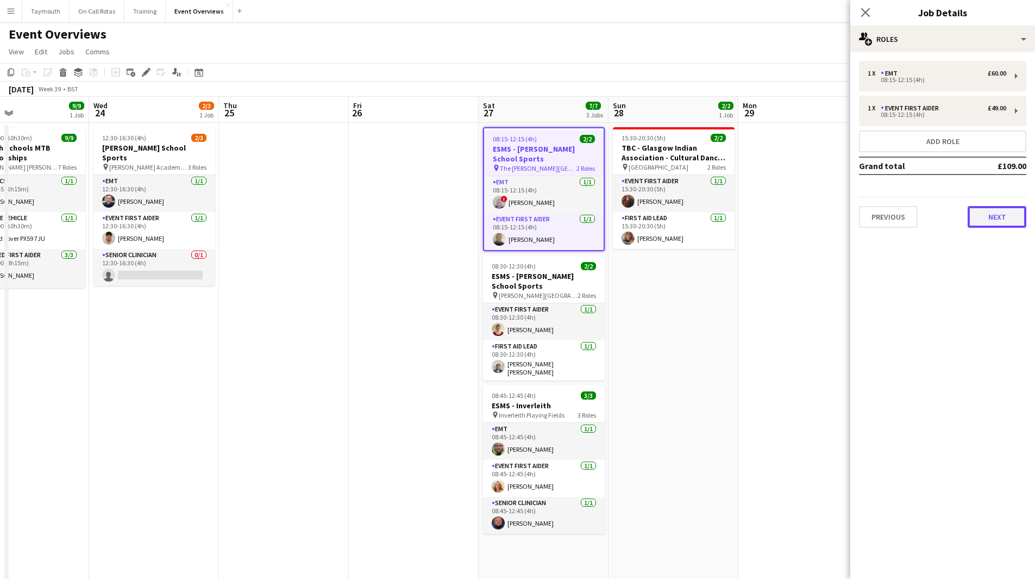
click at [1009, 223] on button "Next" at bounding box center [997, 217] width 59 height 22
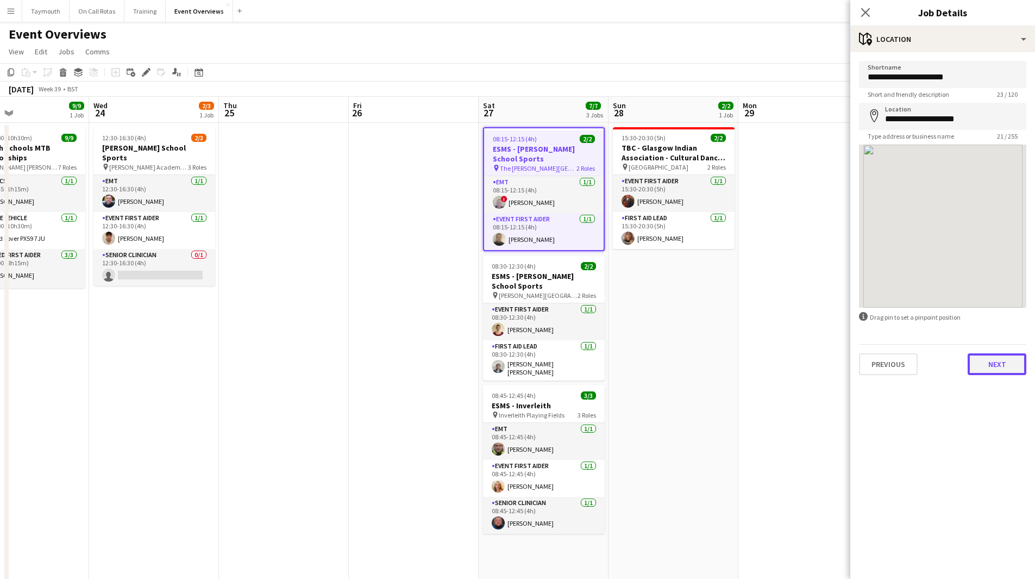
click at [988, 365] on button "Next" at bounding box center [997, 364] width 59 height 22
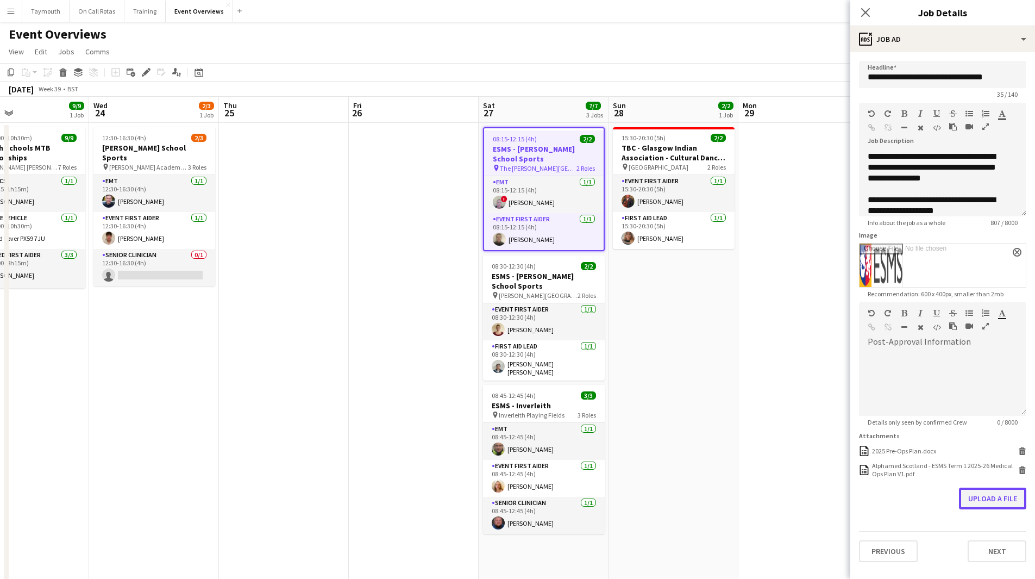
click at [968, 497] on button "Upload a file" at bounding box center [992, 498] width 67 height 22
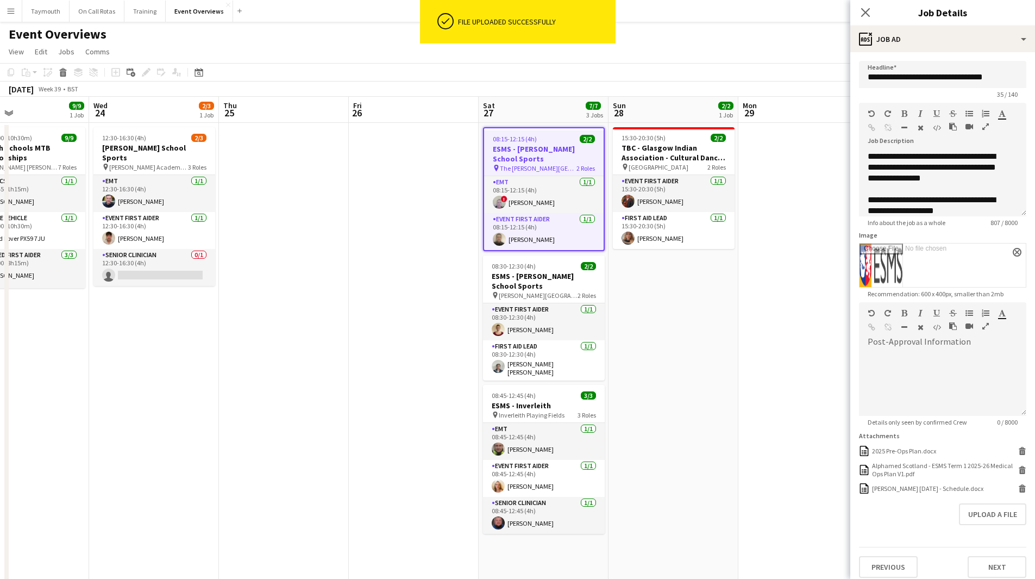
scroll to position [0, 429]
click at [712, 311] on app-date-cell "15:30-20:30 (5h) 2/2 TBC - Glasgow Indian Association - Cultural Dance Event pi…" at bounding box center [675, 426] width 130 height 606
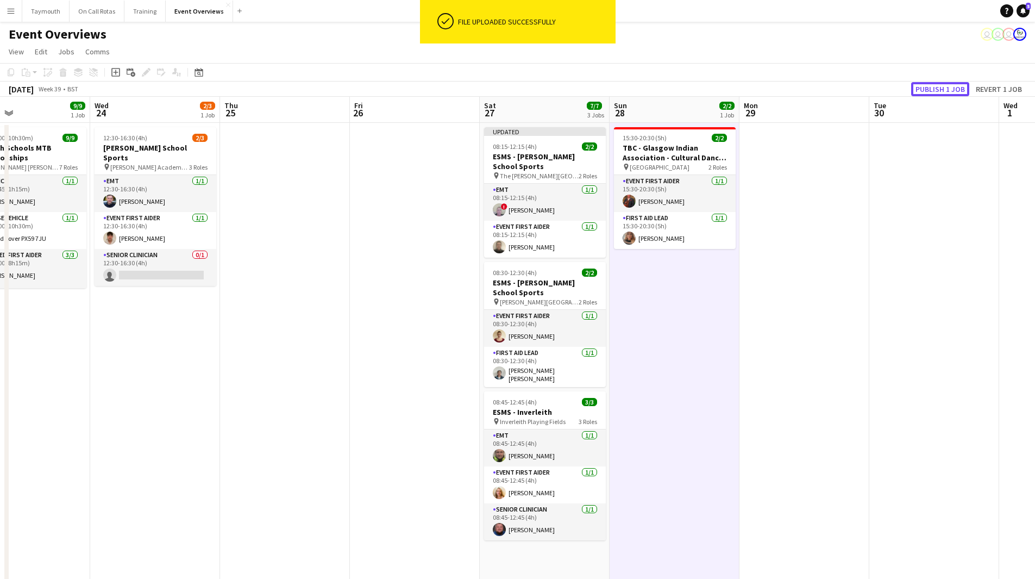
drag, startPoint x: 946, startPoint y: 86, endPoint x: 850, endPoint y: 93, distance: 95.9
click at [945, 86] on button "Publish 1 job" at bounding box center [940, 89] width 58 height 14
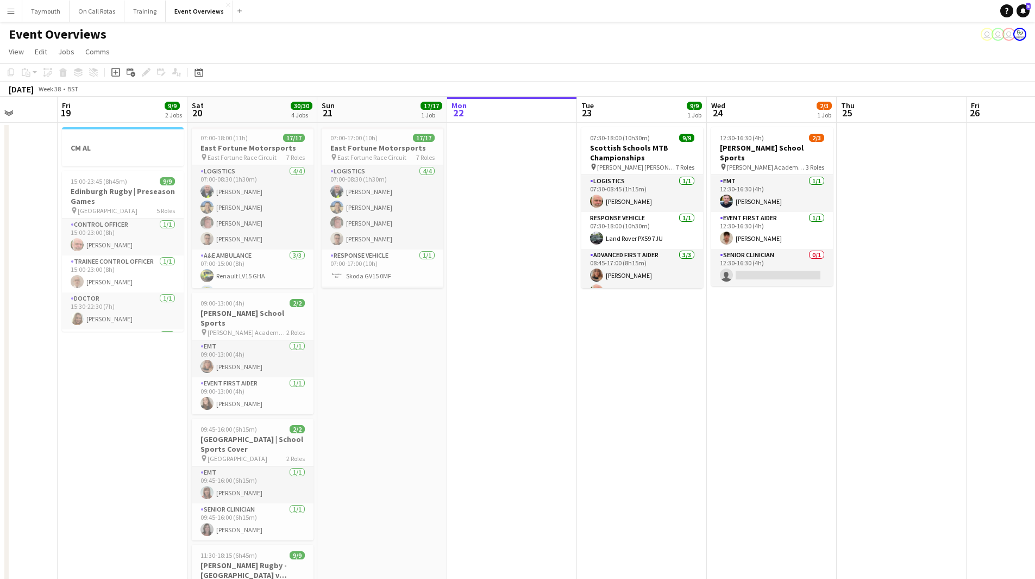
drag, startPoint x: 120, startPoint y: 401, endPoint x: 736, endPoint y: 442, distance: 617.9
click at [736, 442] on app-calendar-viewport "Tue 16 Wed 17 Thu 18 Fri 19 9/9 2 Jobs Sat 20 30/30 4 Jobs Sun 21 17/17 1 Job M…" at bounding box center [517, 413] width 1035 height 632
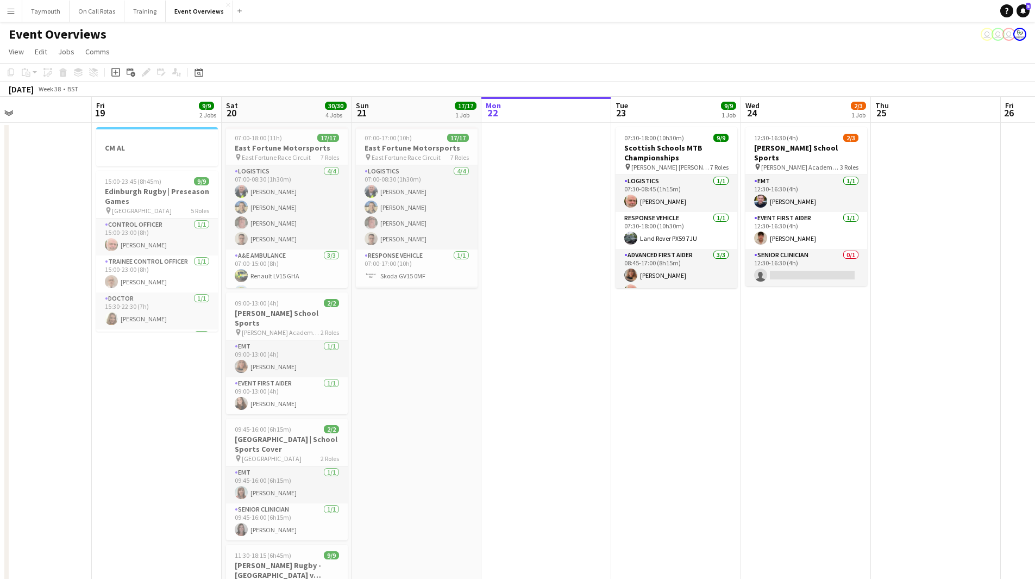
scroll to position [0, 297]
drag, startPoint x: 486, startPoint y: 451, endPoint x: 520, endPoint y: 450, distance: 34.8
click at [520, 450] on app-calendar-viewport "Tue 16 Wed 17 Thu 18 Fri 19 9/9 2 Jobs Sat 20 30/30 4 Jobs Sun 21 17/17 1 Job M…" at bounding box center [517, 413] width 1035 height 632
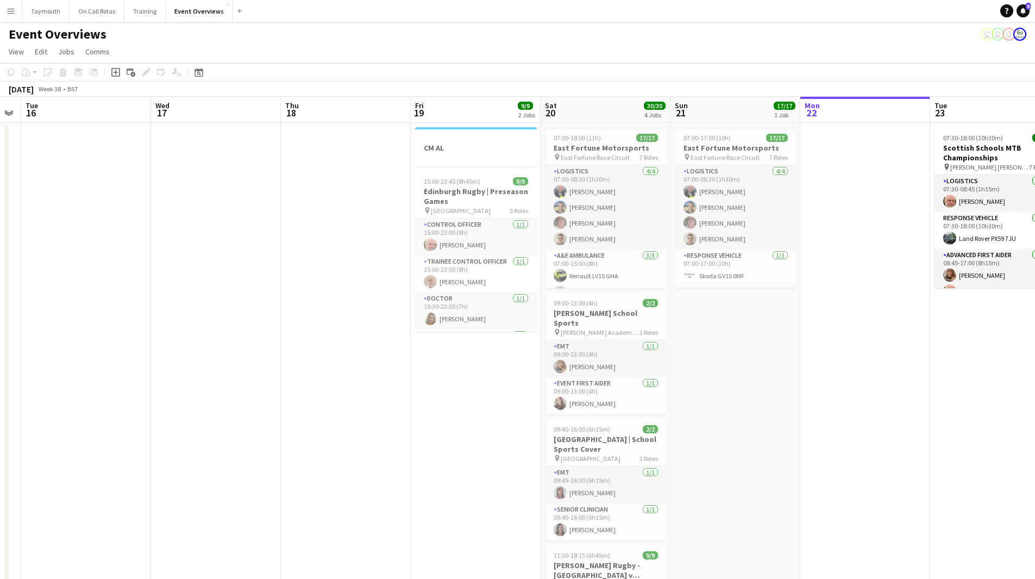
drag, startPoint x: 483, startPoint y: 408, endPoint x: 802, endPoint y: 441, distance: 320.1
click at [802, 441] on app-calendar-viewport "Sun 14 Mon 15 Tue 16 Wed 17 Thu 18 Fri 19 9/9 2 Jobs Sat 20 30/30 4 Jobs Sun 21…" at bounding box center [517, 413] width 1035 height 632
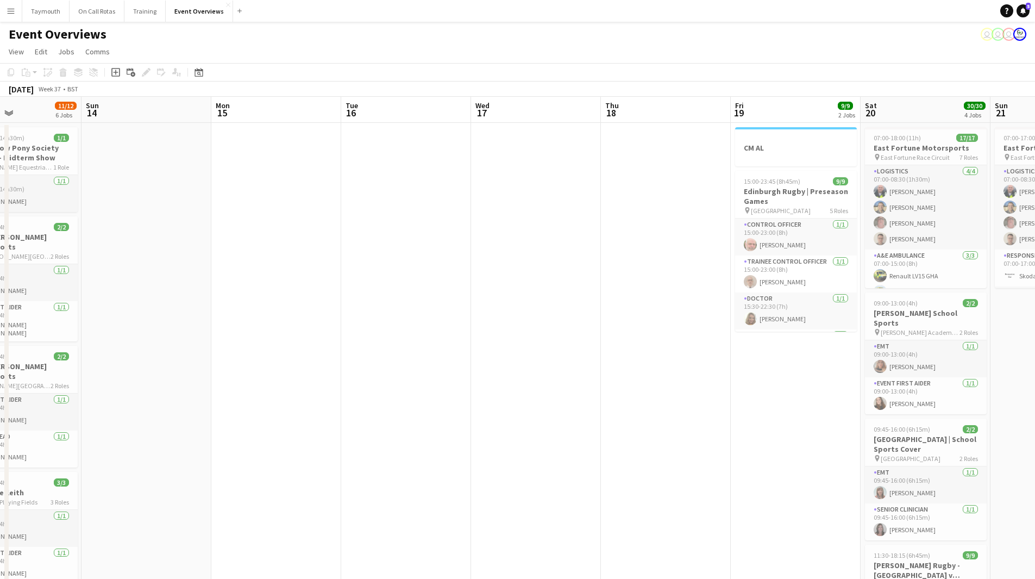
drag, startPoint x: 417, startPoint y: 442, endPoint x: 736, endPoint y: 446, distance: 319.5
click at [746, 445] on app-calendar-viewport "Thu 11 3/3 1 Job Fri 12 25/30 2 Jobs Sat 13 11/12 6 Jobs Sun 14 Mon 15 Tue 16 W…" at bounding box center [517, 496] width 1035 height 799
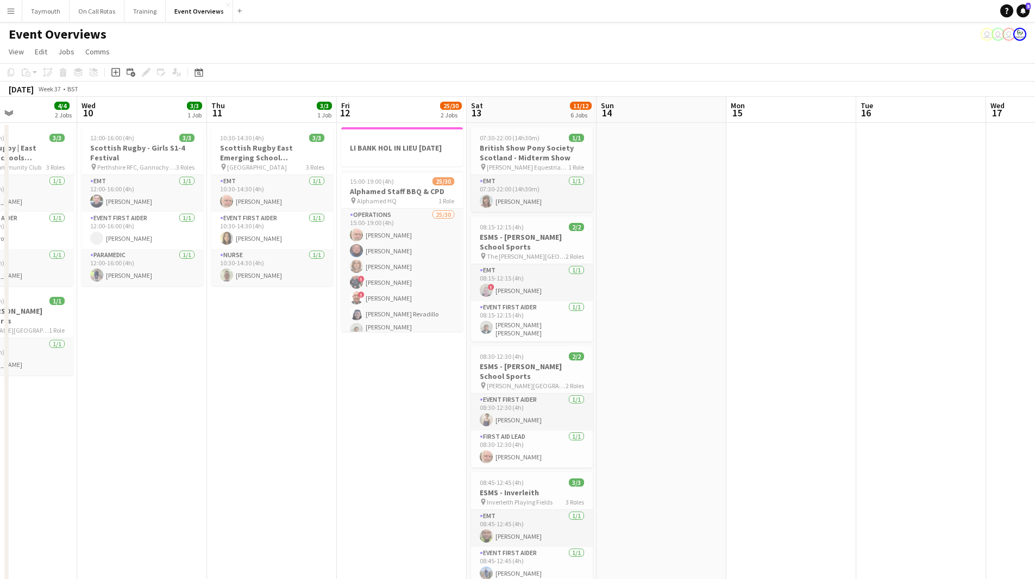
scroll to position [0, 311]
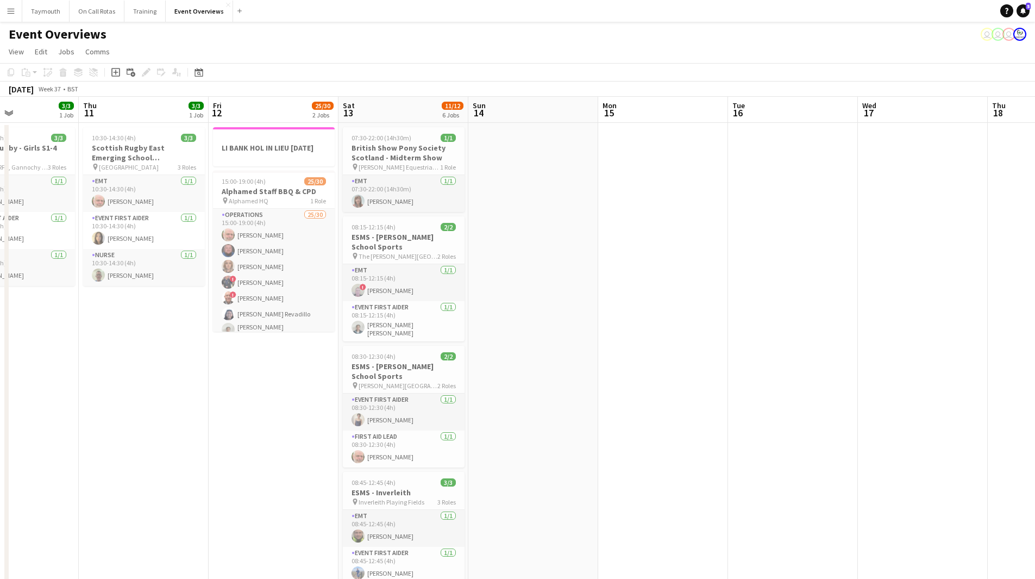
drag, startPoint x: 522, startPoint y: 450, endPoint x: 893, endPoint y: 436, distance: 370.8
click at [893, 436] on app-calendar-viewport "Mon 8 Tue 9 4/4 2 Jobs Wed 10 3/3 1 Job Thu 11 3/3 1 Job Fri 12 25/30 2 Jobs Sa…" at bounding box center [517, 496] width 1035 height 799
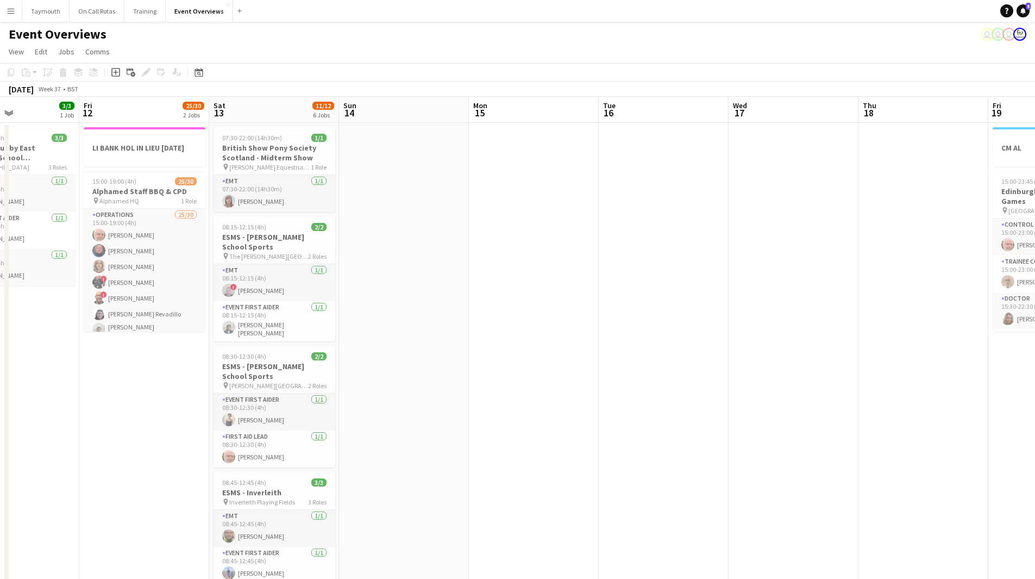
drag, startPoint x: 605, startPoint y: 248, endPoint x: 177, endPoint y: 288, distance: 429.5
click at [163, 288] on app-calendar-viewport "Mon 8 Tue 9 4/4 2 Jobs Wed 10 3/3 1 Job Thu 11 3/3 1 Job Fri 12 25/30 2 Jobs Sa…" at bounding box center [517, 496] width 1035 height 799
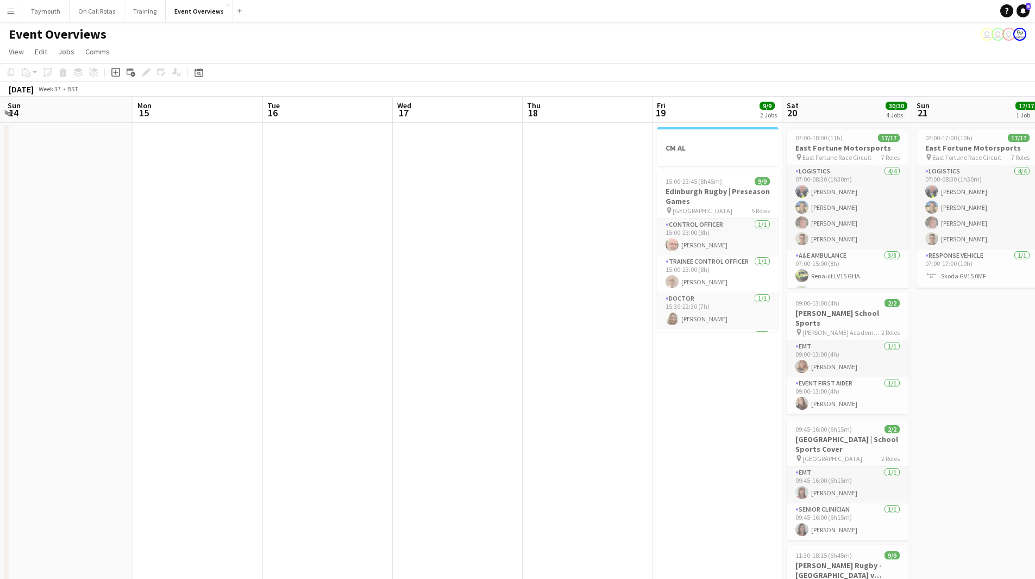
drag, startPoint x: 164, startPoint y: 313, endPoint x: 637, endPoint y: 300, distance: 472.8
click at [637, 300] on app-calendar-viewport "Thu 11 3/3 1 Job Fri 12 25/30 2 Jobs Sat 13 11/12 6 Jobs Sun 14 Mon 15 Tue 16 W…" at bounding box center [517, 496] width 1035 height 799
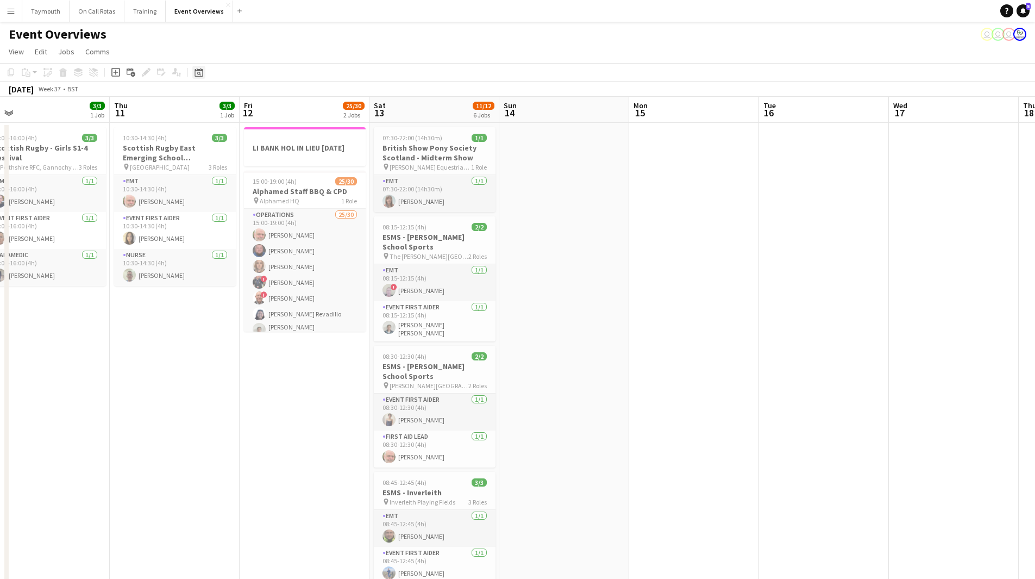
click at [195, 72] on icon at bounding box center [198, 72] width 8 height 9
click at [275, 241] on button "[DATE]" at bounding box center [276, 242] width 32 height 17
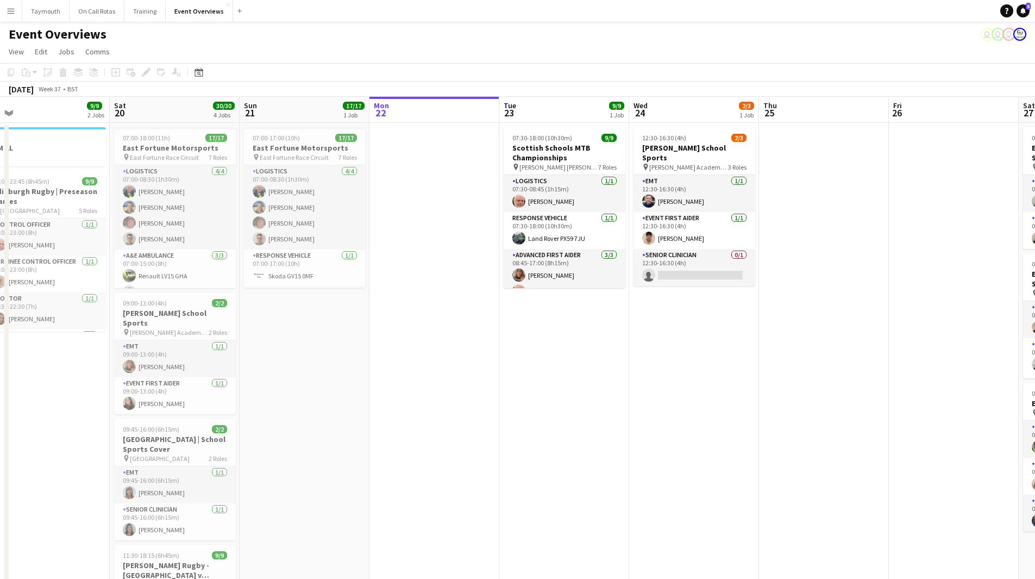
scroll to position [0, 374]
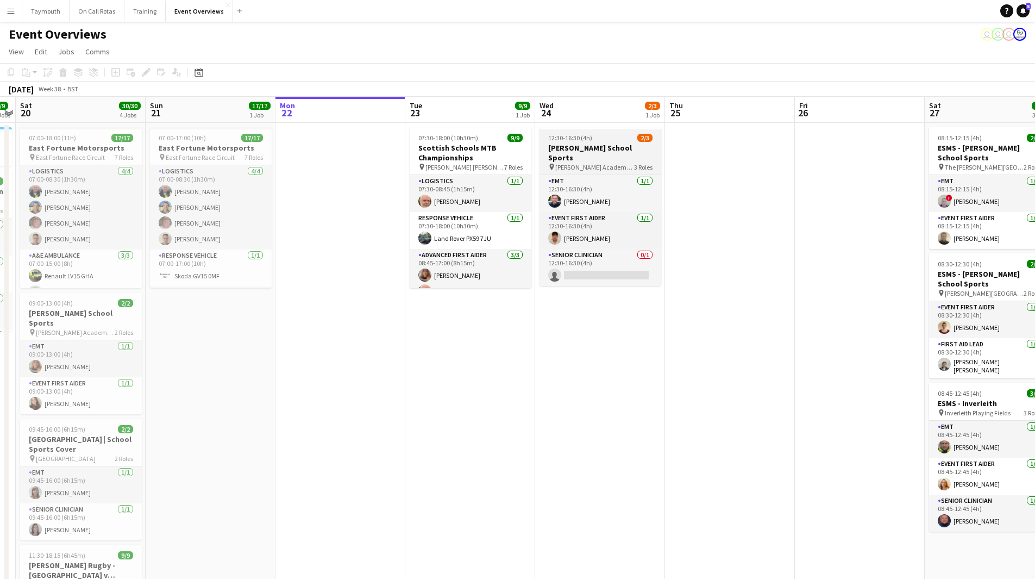
click at [602, 151] on h3 "[PERSON_NAME] School Sports" at bounding box center [600, 153] width 122 height 20
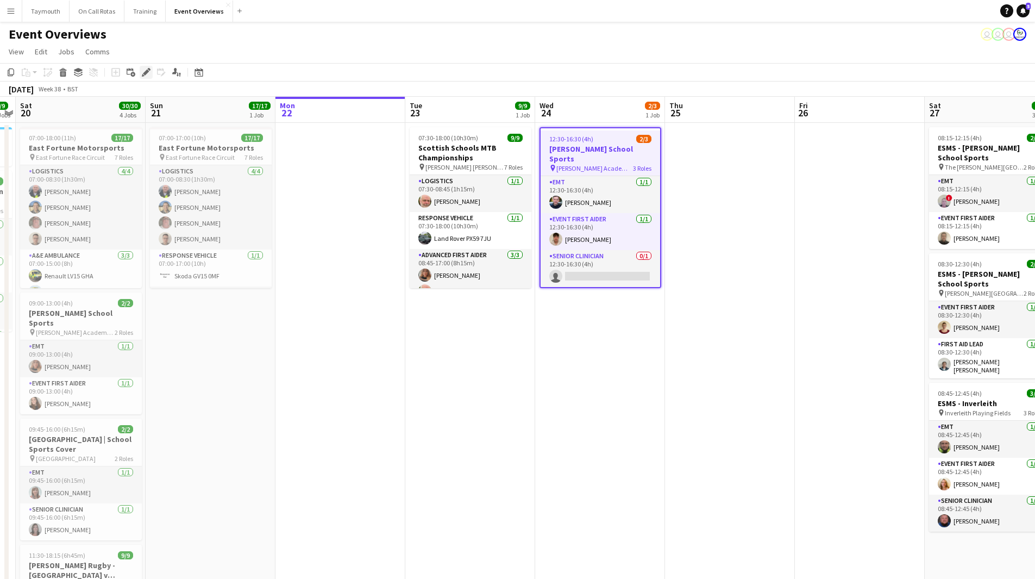
click at [149, 72] on icon "Edit" at bounding box center [146, 72] width 9 height 9
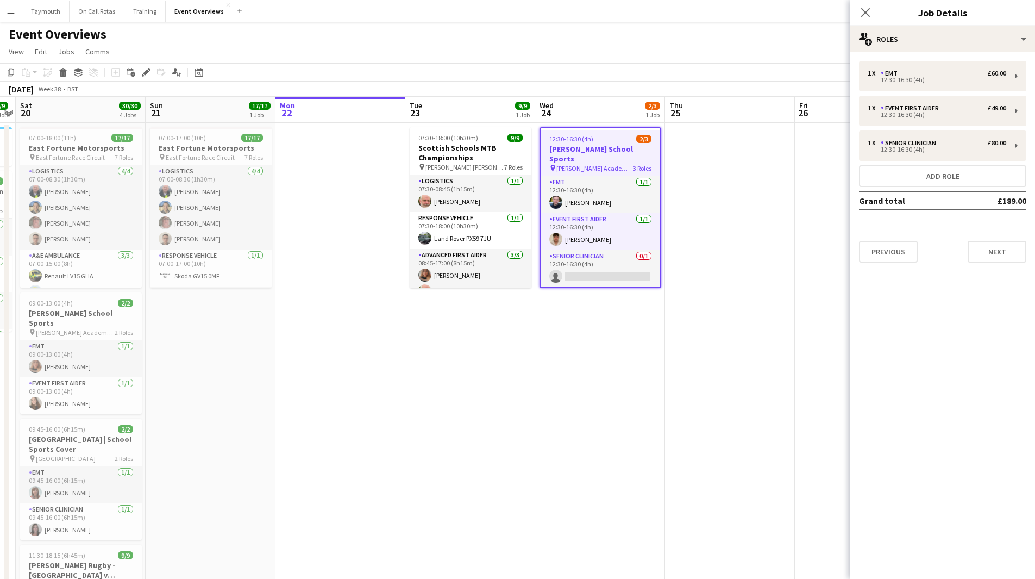
click at [992, 263] on div "1 x EMT £60.00 12:30-16:30 (4h) 1 x Event First Aider £49.00 12:30-16:30 (4h) 1…" at bounding box center [942, 161] width 185 height 219
click at [998, 259] on button "Next" at bounding box center [997, 252] width 59 height 22
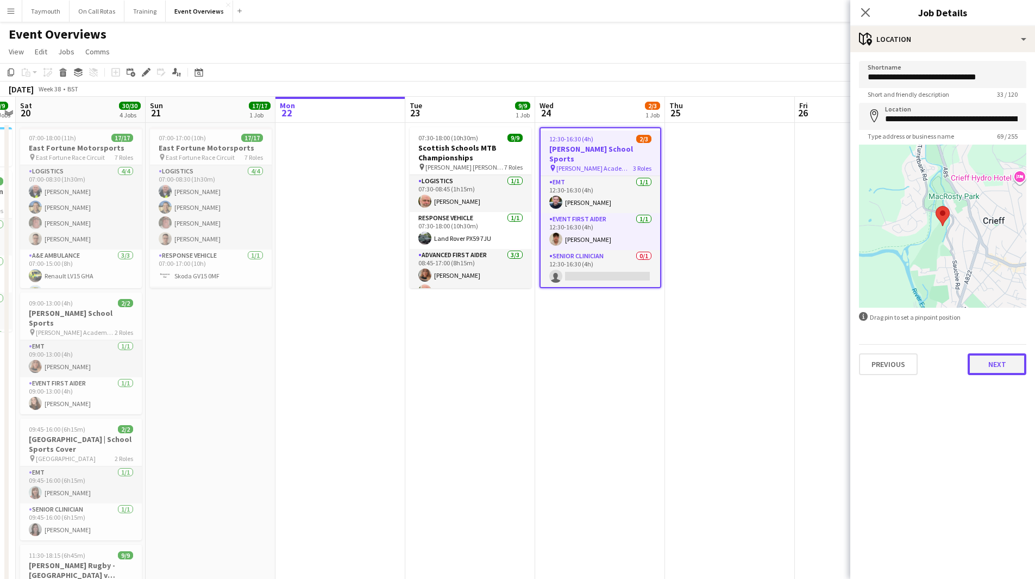
click at [1024, 362] on button "Next" at bounding box center [997, 364] width 59 height 22
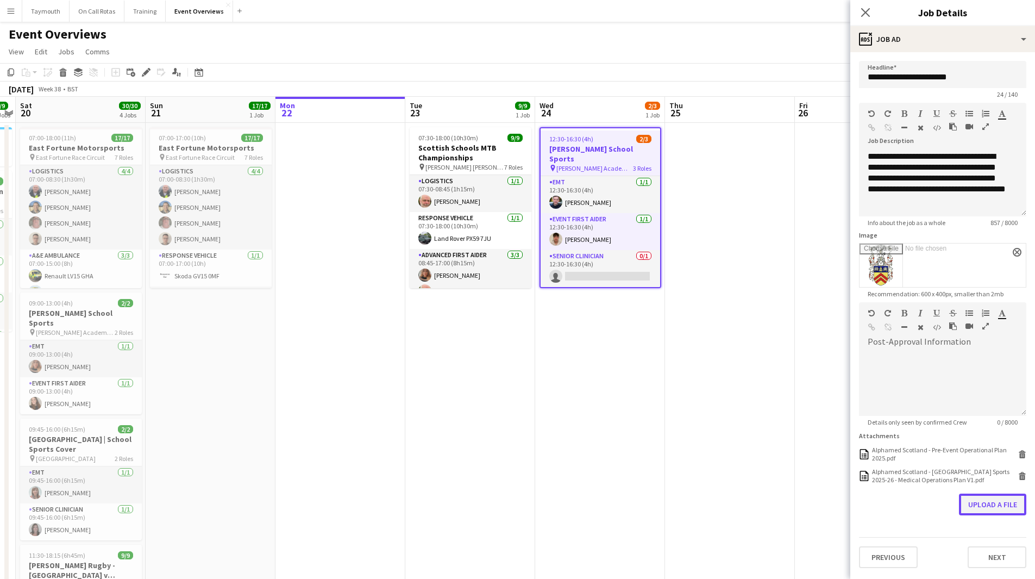
click at [1002, 503] on button "Upload a file" at bounding box center [992, 504] width 67 height 22
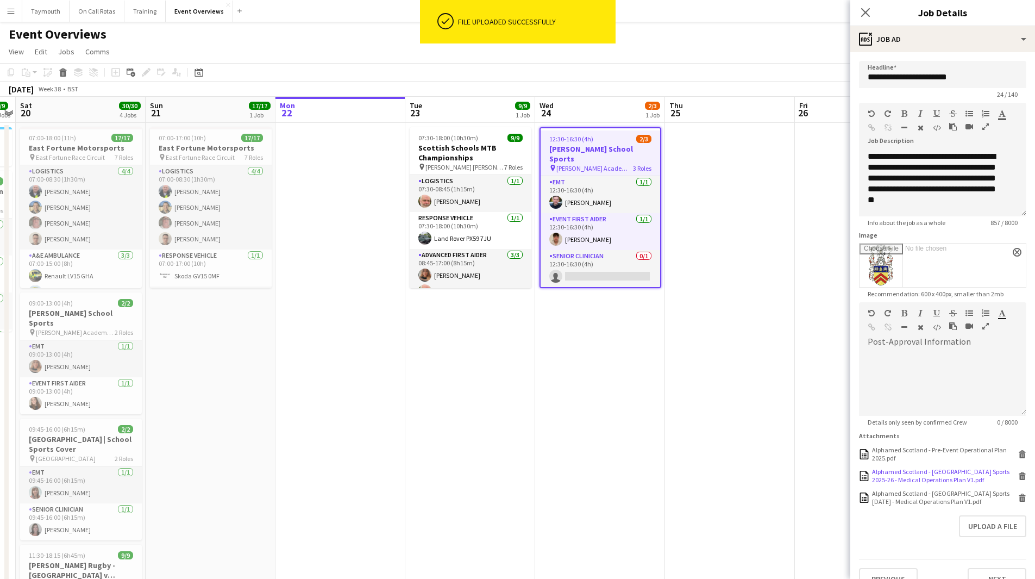
click at [1020, 479] on icon at bounding box center [1022, 476] width 5 height 5
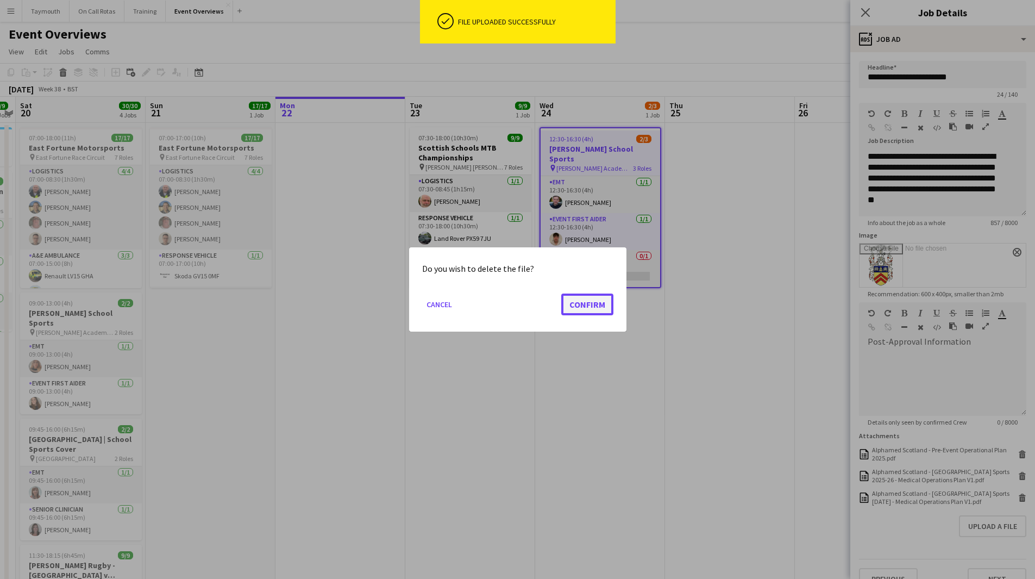
click at [583, 302] on button "Confirm" at bounding box center [587, 304] width 52 height 22
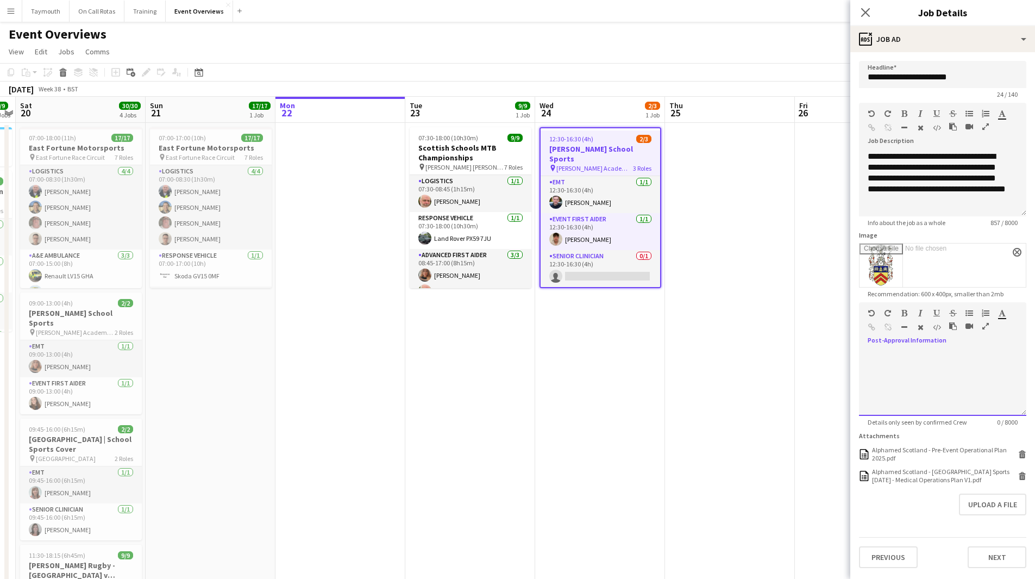
click at [938, 356] on div at bounding box center [942, 382] width 167 height 65
click at [993, 355] on div "**********" at bounding box center [942, 382] width 167 height 65
click at [739, 427] on app-date-cell at bounding box center [730, 509] width 130 height 773
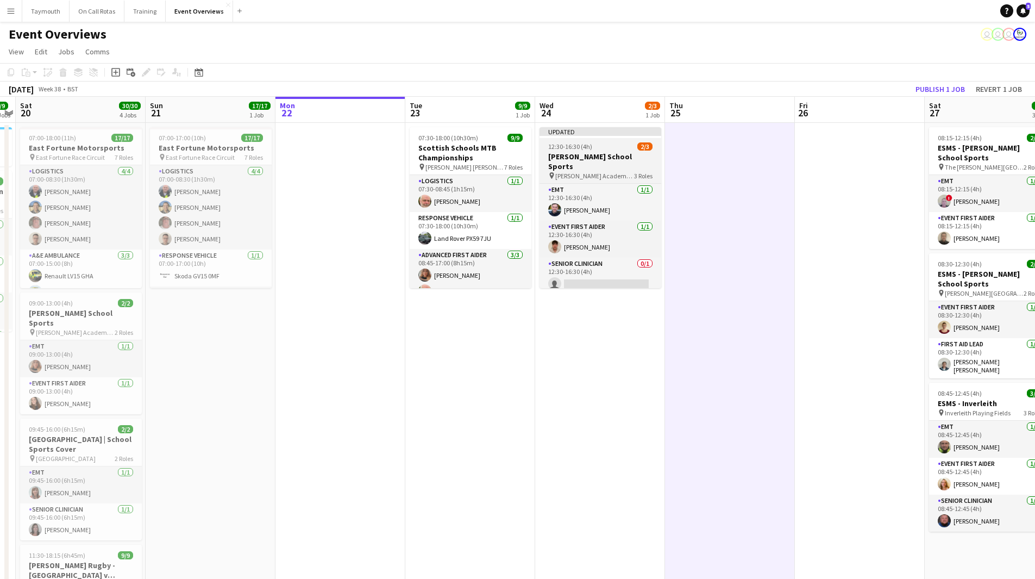
click at [588, 140] on app-job-card "Updated 12:30-16:30 (4h) 2/3 [PERSON_NAME] School Sports pin [PERSON_NAME] Acad…" at bounding box center [600, 207] width 122 height 161
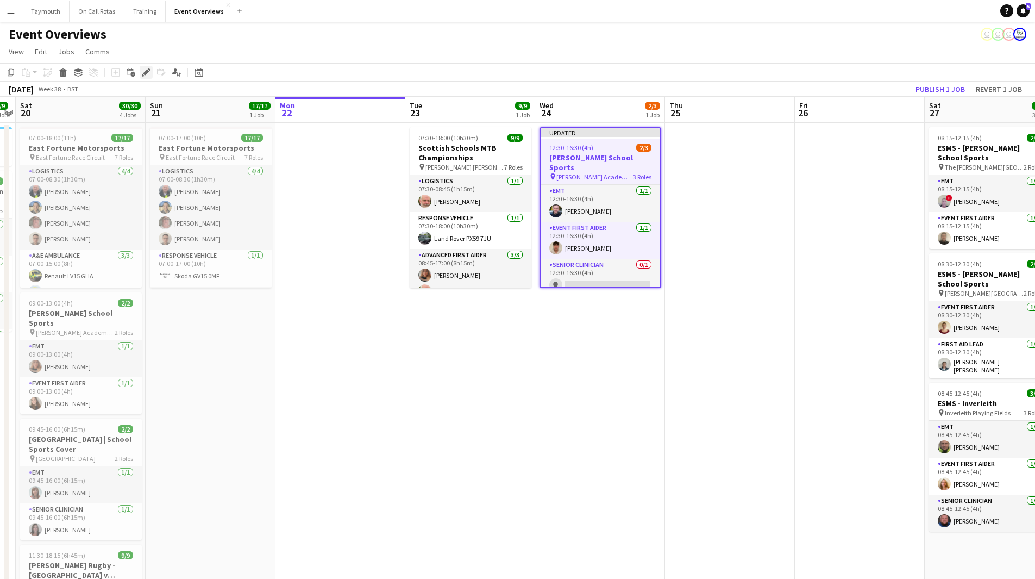
click at [147, 77] on icon "Edit" at bounding box center [146, 72] width 9 height 9
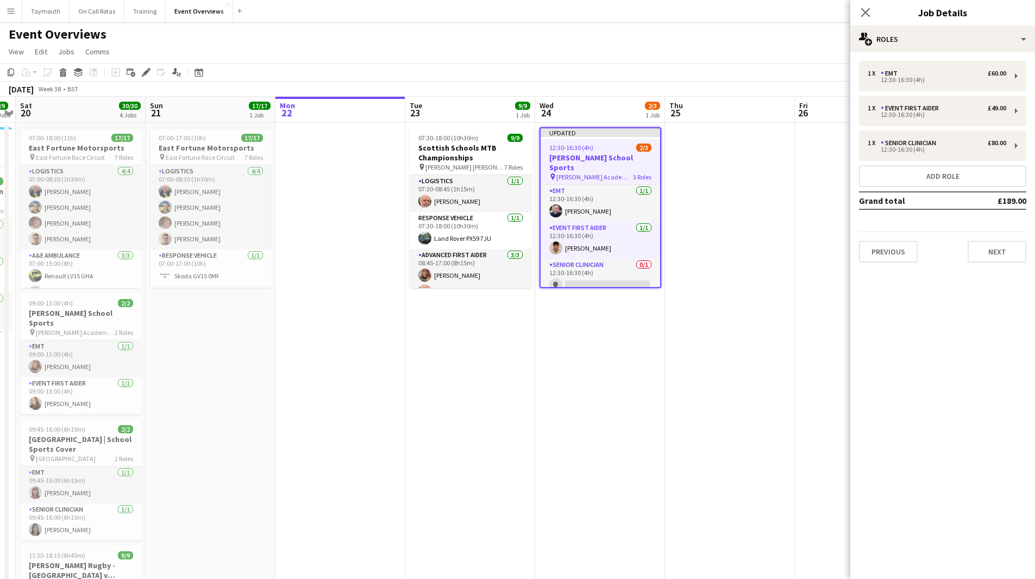
click at [728, 172] on app-date-cell at bounding box center [730, 509] width 130 height 773
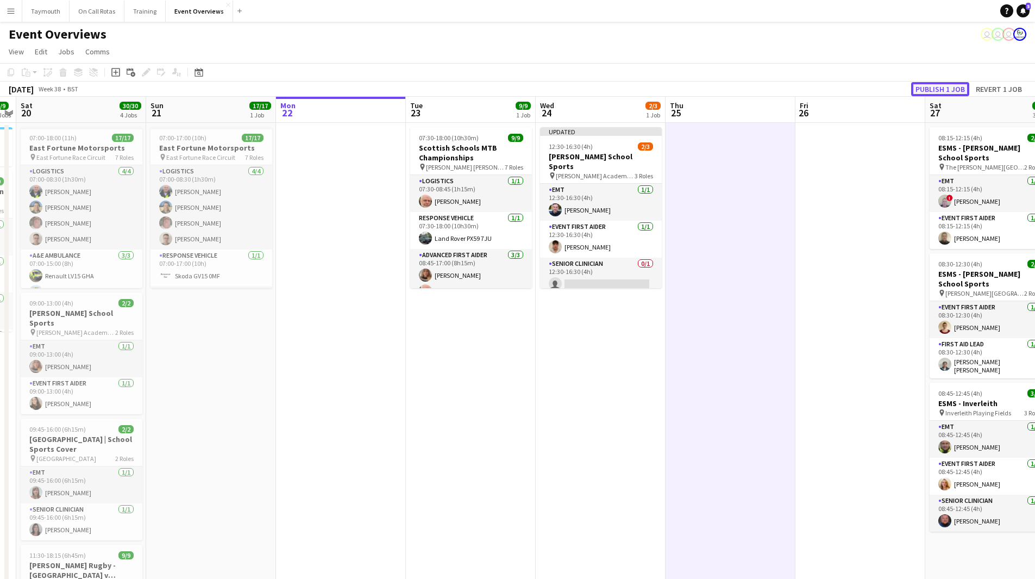
click at [927, 91] on button "Publish 1 job" at bounding box center [940, 89] width 58 height 14
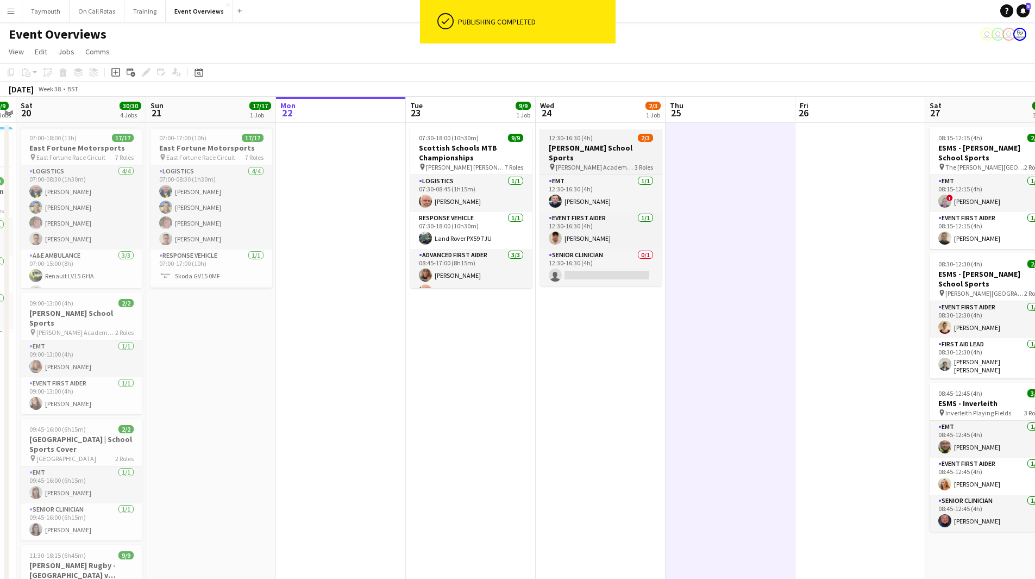
click at [587, 163] on span "[PERSON_NAME] Academy Playing Fields" at bounding box center [595, 167] width 79 height 8
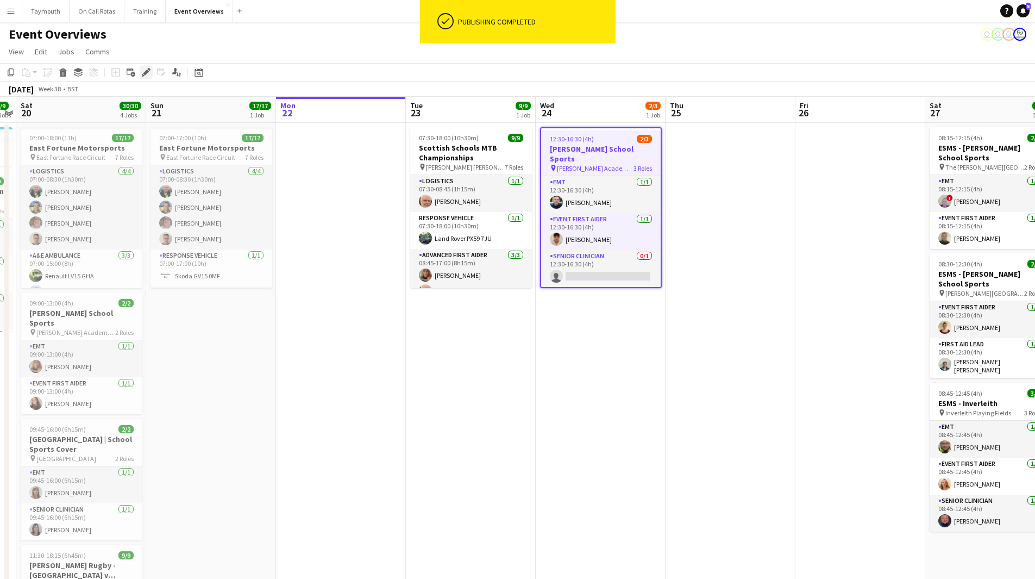
click at [143, 70] on icon "Edit" at bounding box center [146, 72] width 9 height 9
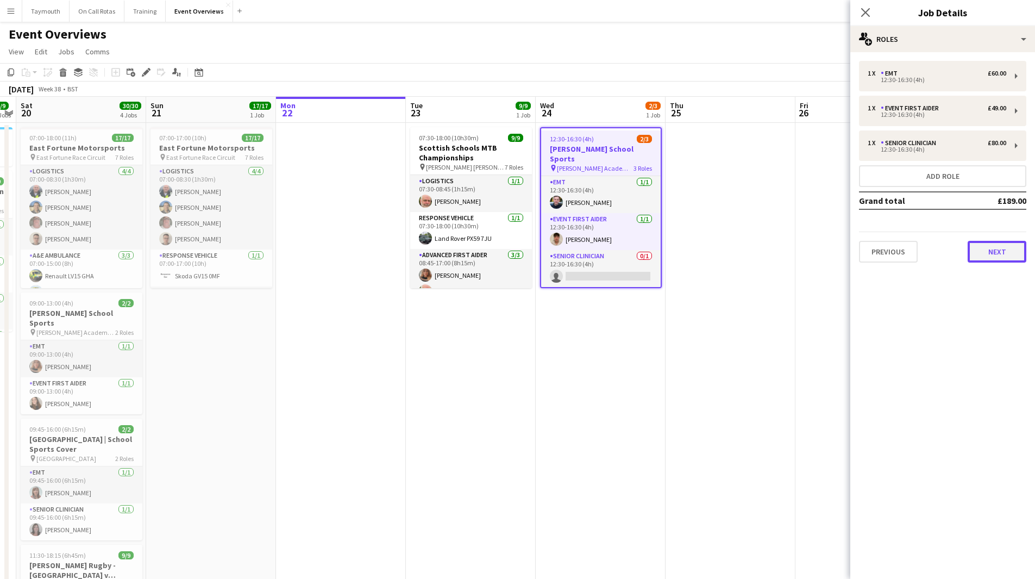
click at [1000, 248] on button "Next" at bounding box center [997, 252] width 59 height 22
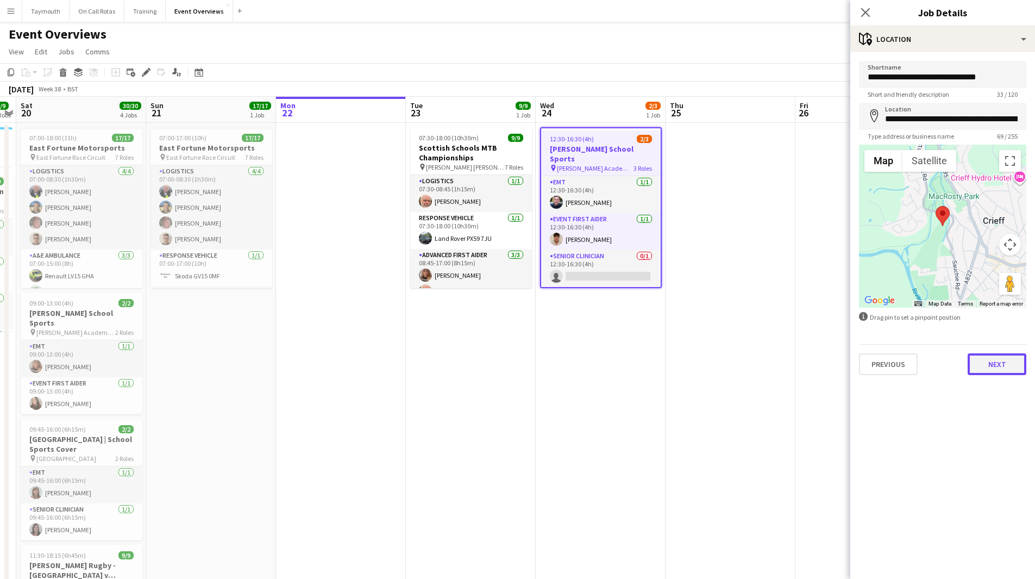
click at [1004, 369] on button "Next" at bounding box center [997, 364] width 59 height 22
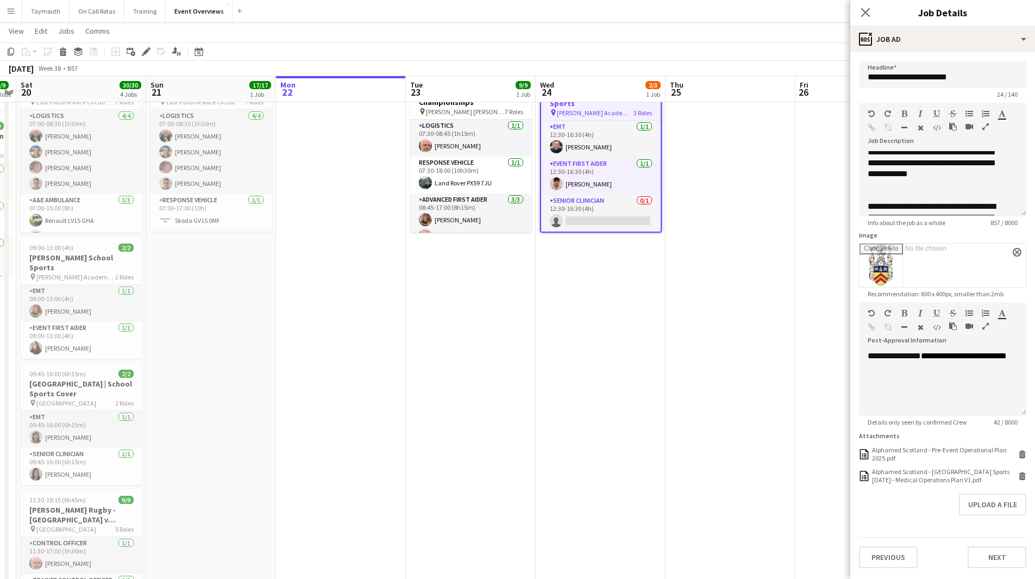
scroll to position [269, 0]
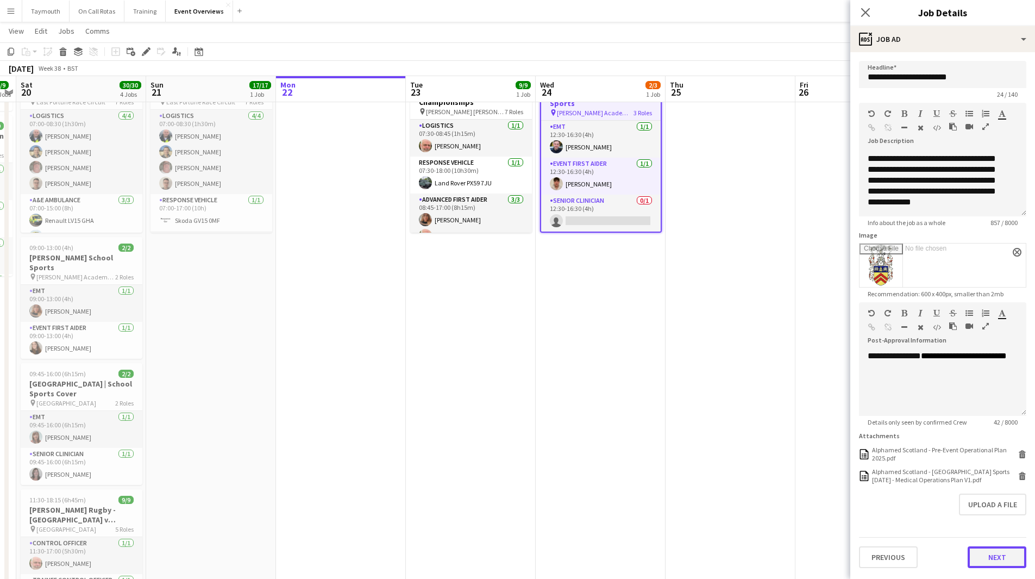
click at [1007, 555] on button "Next" at bounding box center [997, 557] width 59 height 22
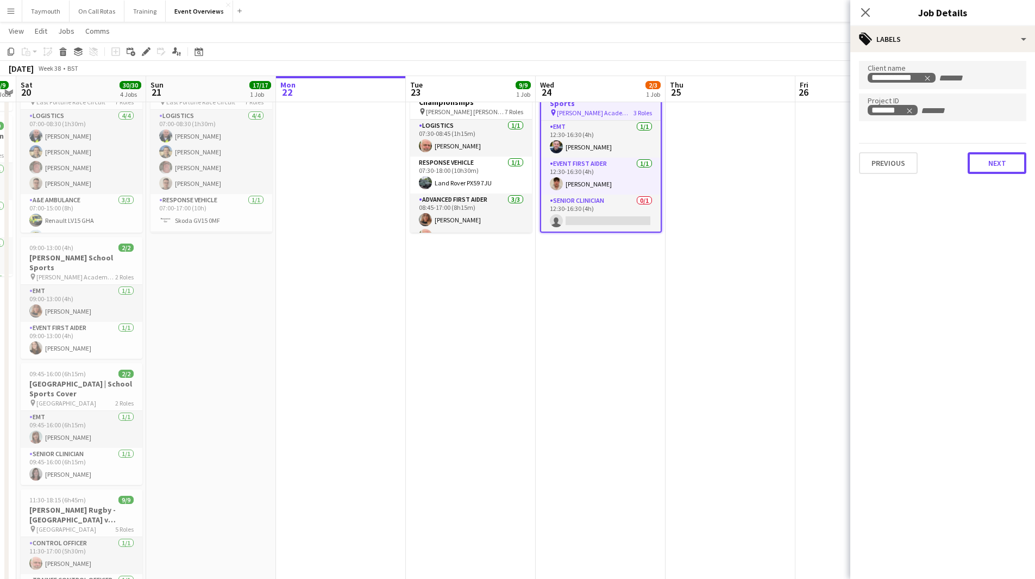
click at [1003, 164] on button "Next" at bounding box center [997, 163] width 59 height 22
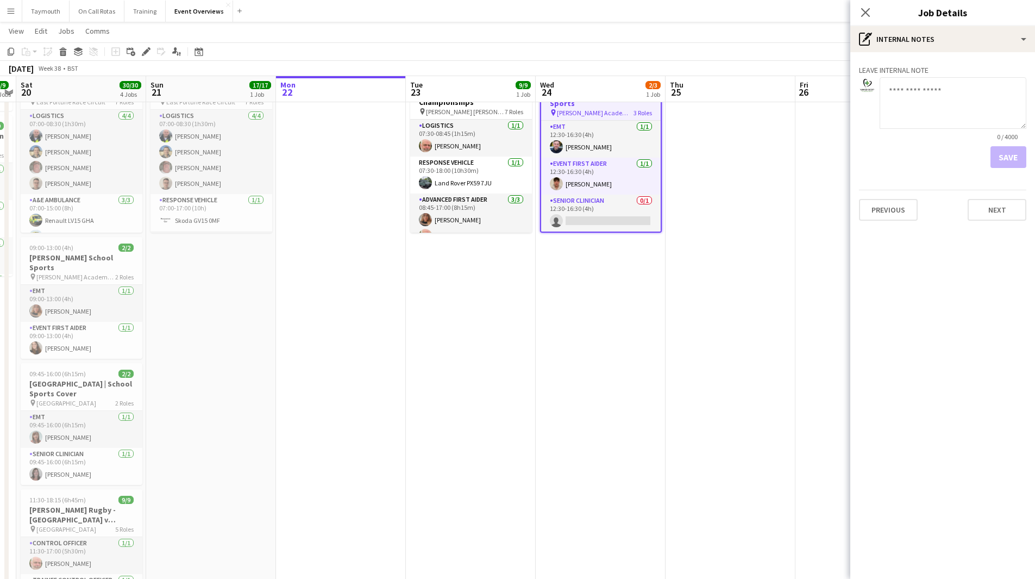
click at [789, 263] on app-date-cell at bounding box center [730, 453] width 130 height 773
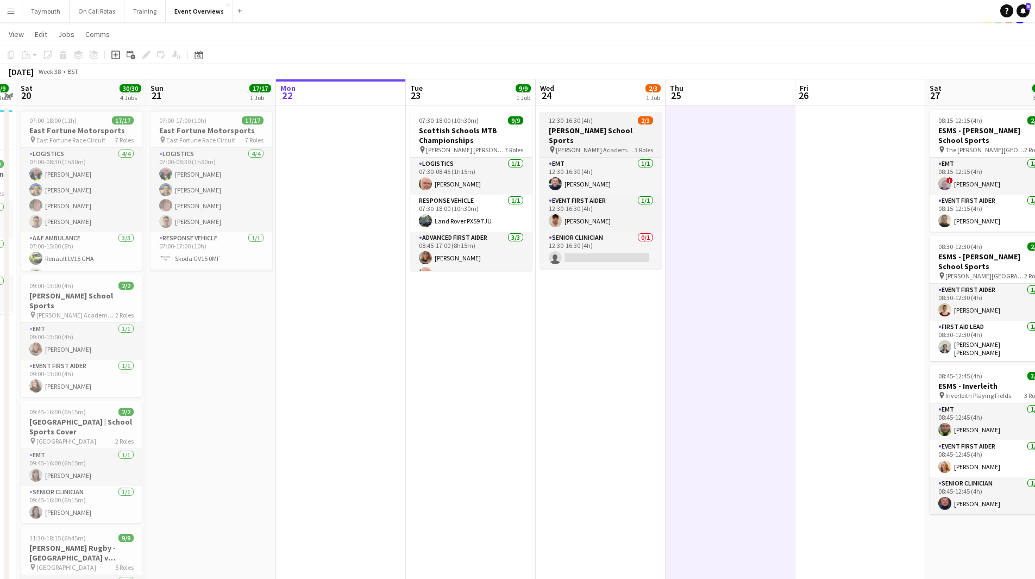
scroll to position [0, 0]
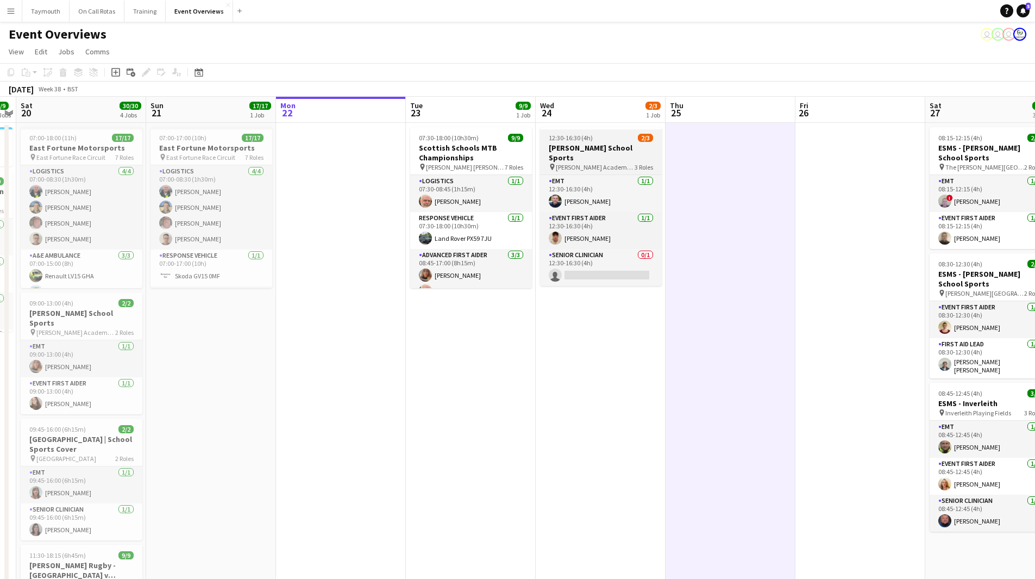
click at [592, 147] on h3 "[PERSON_NAME] School Sports" at bounding box center [601, 153] width 122 height 20
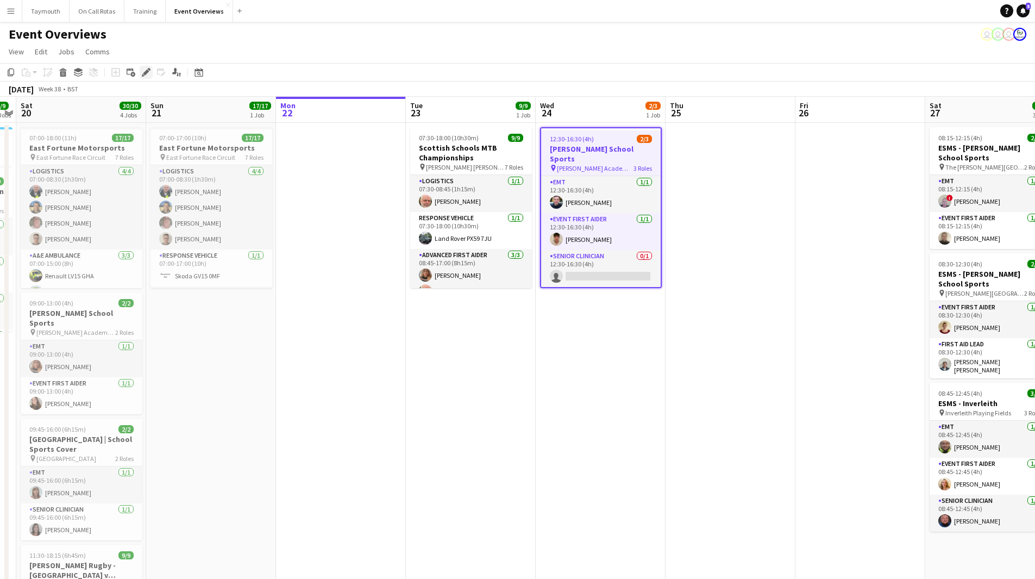
click at [143, 73] on icon "Edit" at bounding box center [146, 72] width 9 height 9
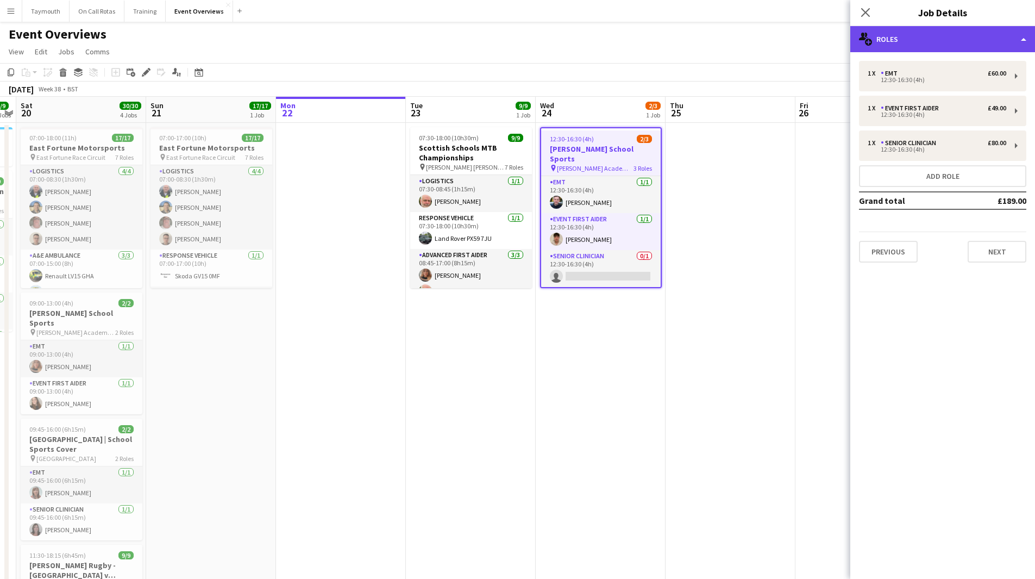
click at [994, 37] on div "multiple-users-add Roles" at bounding box center [942, 39] width 185 height 26
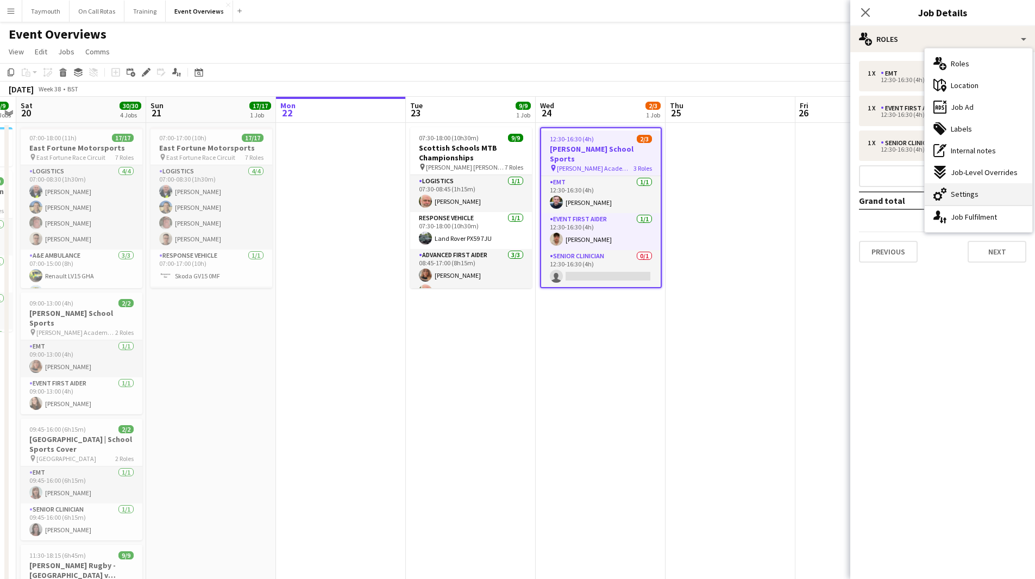
click at [995, 198] on div "cog-double-3 Settings" at bounding box center [979, 194] width 108 height 22
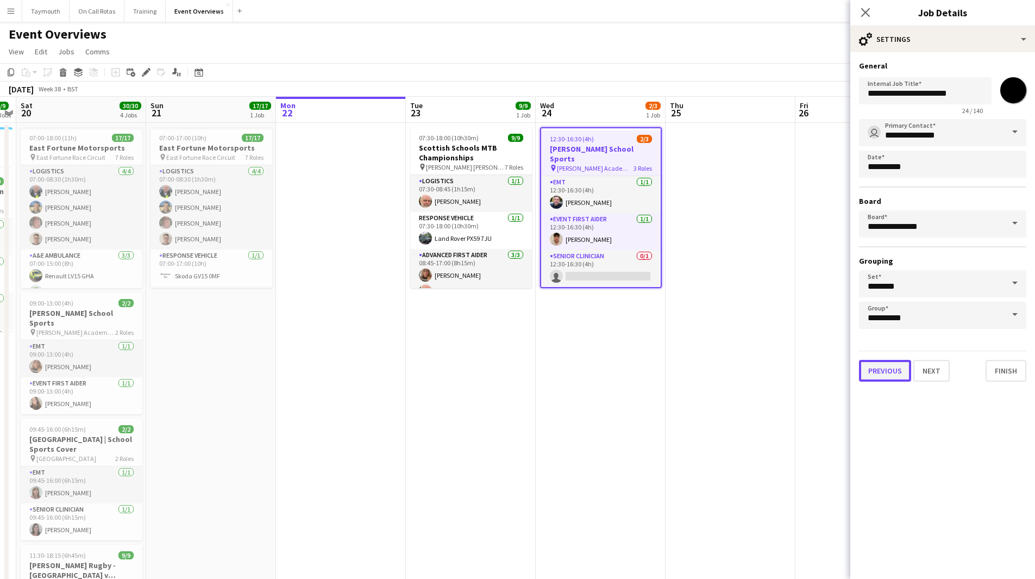
click at [877, 370] on button "Previous" at bounding box center [885, 371] width 52 height 22
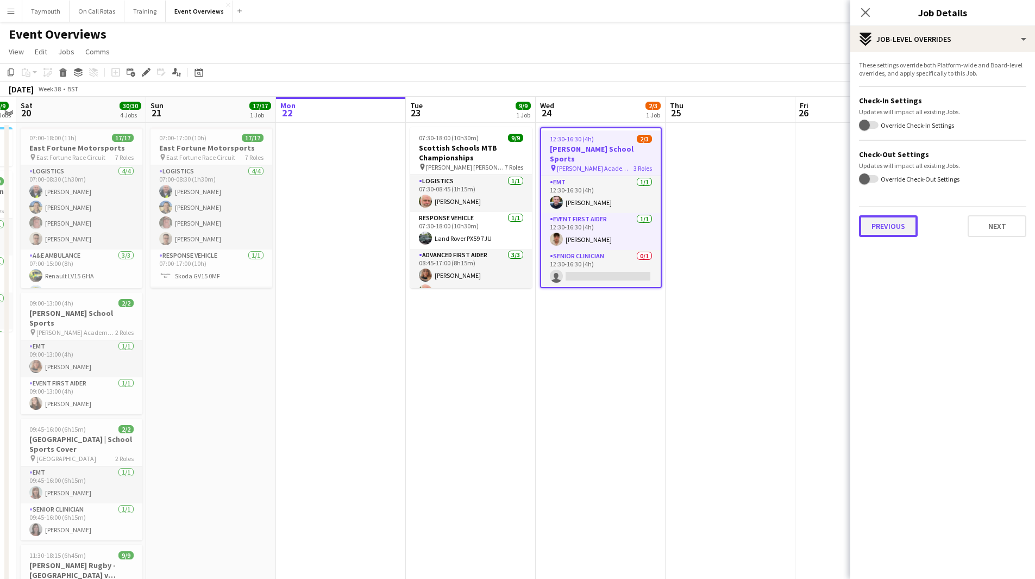
click at [874, 221] on button "Previous" at bounding box center [888, 226] width 59 height 22
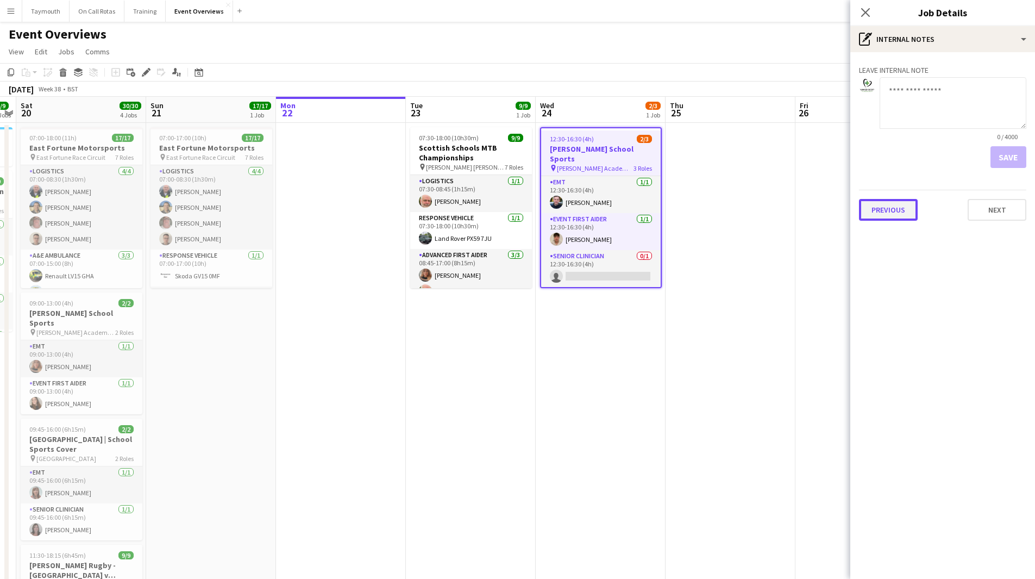
click at [894, 213] on button "Previous" at bounding box center [888, 210] width 59 height 22
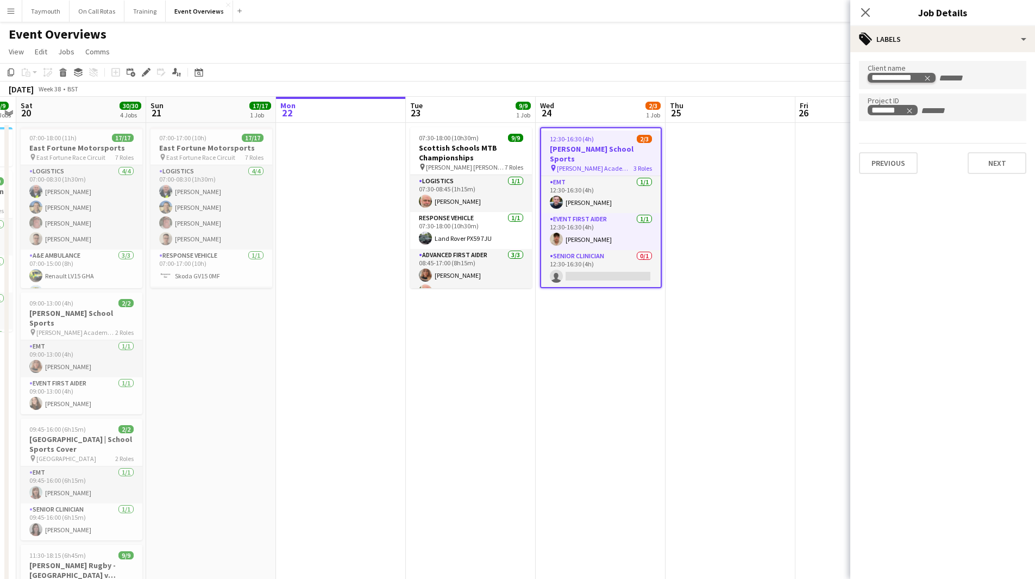
click at [926, 77] on icon "Remove tag" at bounding box center [927, 78] width 5 height 5
type input "**********"
click at [737, 275] on app-date-cell at bounding box center [730, 509] width 130 height 773
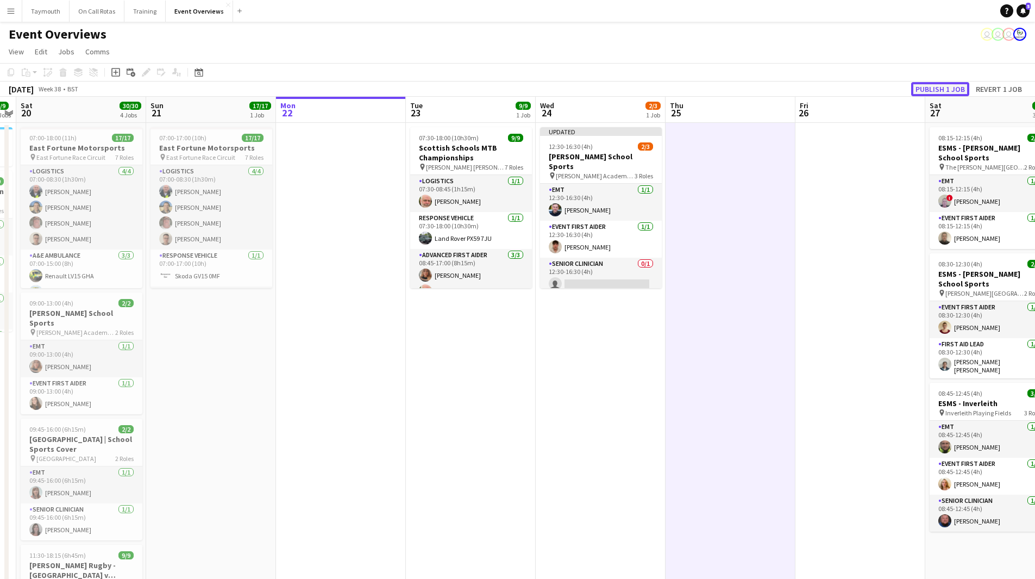
click at [936, 87] on button "Publish 1 job" at bounding box center [940, 89] width 58 height 14
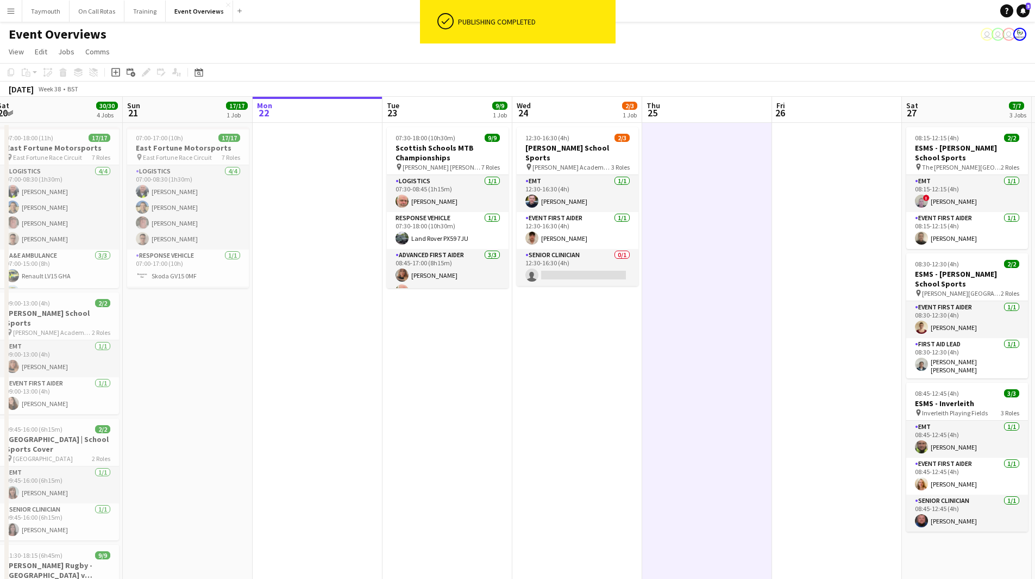
drag, startPoint x: 803, startPoint y: 297, endPoint x: 478, endPoint y: 332, distance: 327.8
click at [478, 332] on app-calendar-viewport "Wed 17 Thu 18 Fri 19 9/9 2 Jobs Sat 20 30/30 4 Jobs Sun 21 17/17 1 Job Mon 22 T…" at bounding box center [517, 496] width 1035 height 799
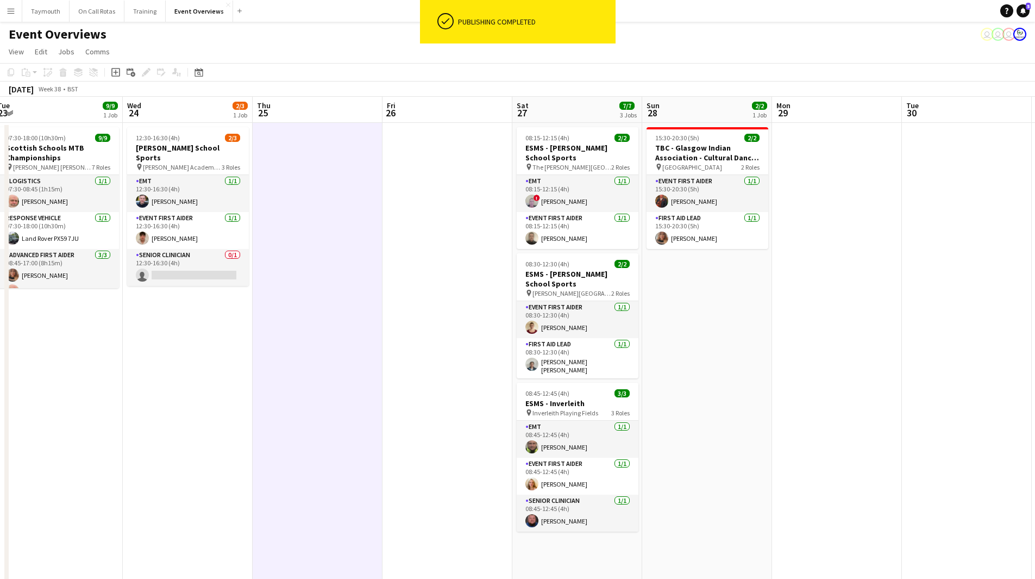
scroll to position [0, 310]
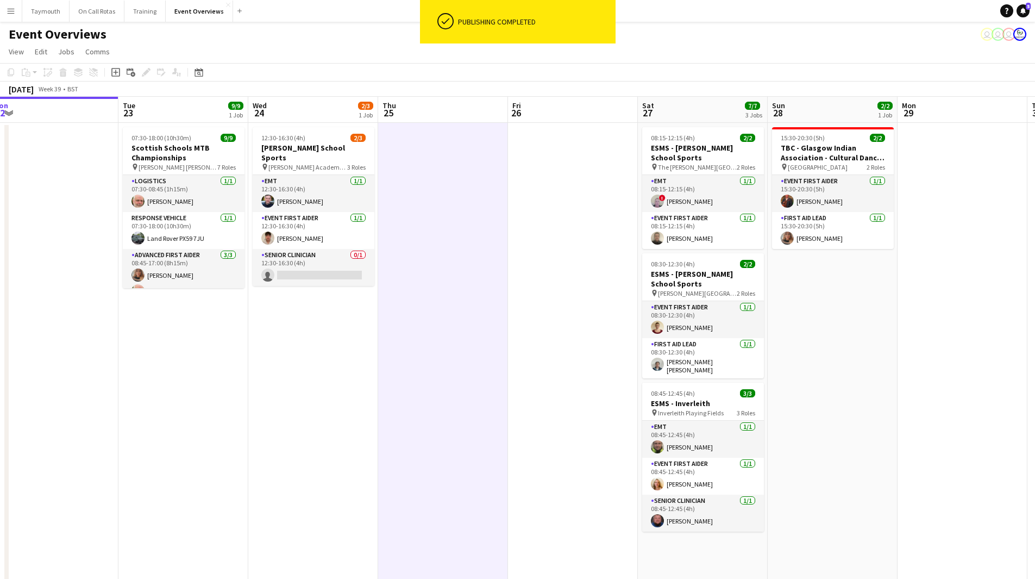
drag, startPoint x: 478, startPoint y: 332, endPoint x: 795, endPoint y: 294, distance: 320.1
click at [795, 294] on app-calendar-viewport "Sat 20 30/30 4 Jobs Sun 21 17/17 1 Job Mon 22 Tue 23 9/9 1 Job Wed 24 2/3 1 Job…" at bounding box center [517, 496] width 1035 height 799
